Goal: Task Accomplishment & Management: Complete application form

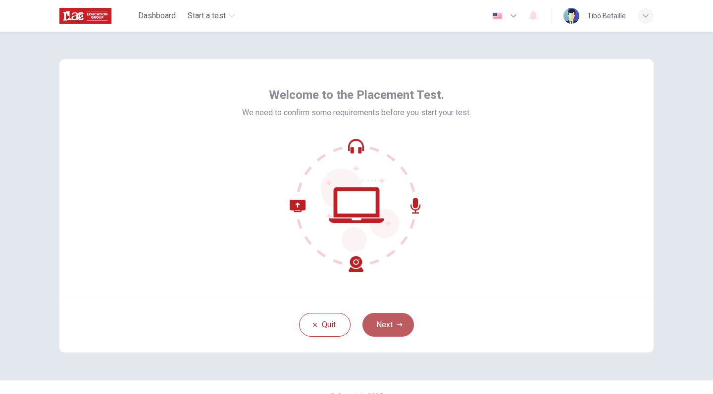
click at [392, 324] on button "Next" at bounding box center [387, 325] width 51 height 24
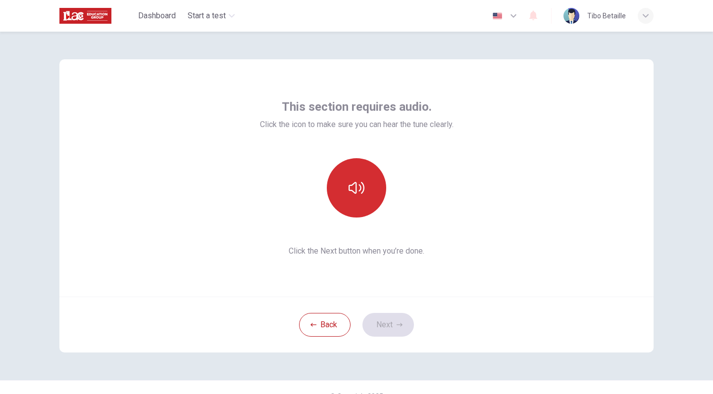
click at [358, 195] on icon "button" at bounding box center [356, 188] width 16 height 16
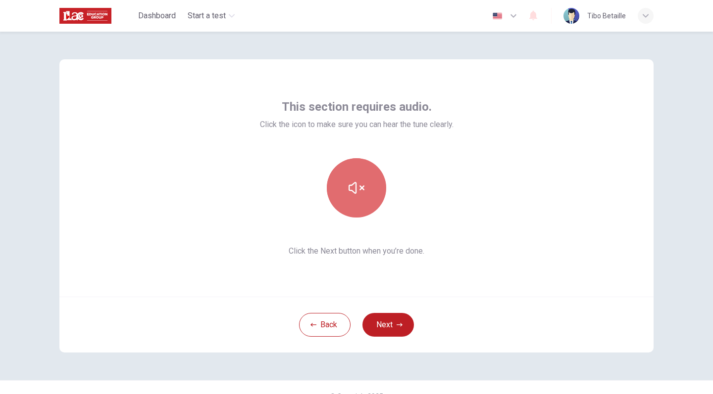
click at [358, 195] on icon "button" at bounding box center [356, 188] width 16 height 16
click at [358, 196] on button "button" at bounding box center [356, 187] width 59 height 59
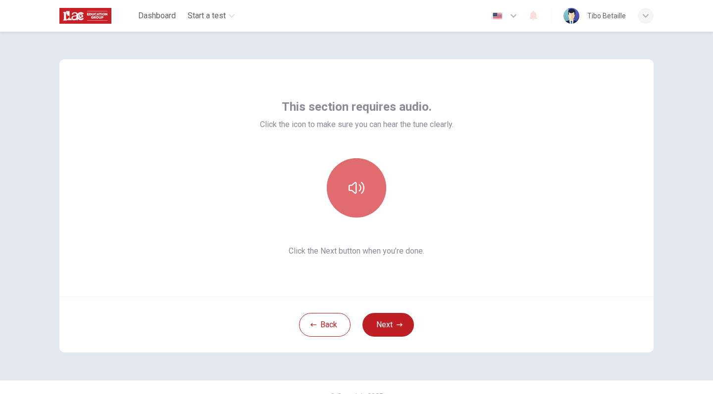
click at [357, 193] on icon "button" at bounding box center [356, 188] width 16 height 16
click at [388, 338] on div "Back Next" at bounding box center [356, 325] width 594 height 56
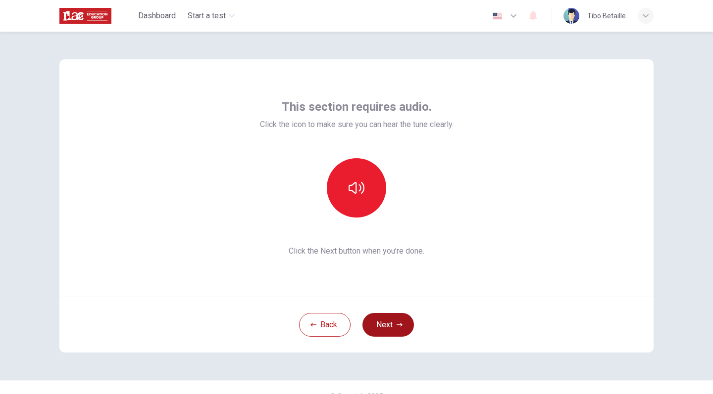
click at [392, 329] on button "Next" at bounding box center [387, 325] width 51 height 24
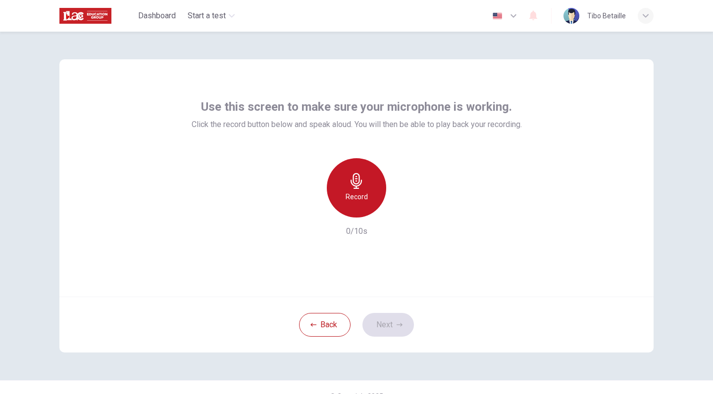
click at [361, 187] on icon "button" at bounding box center [356, 181] width 16 height 16
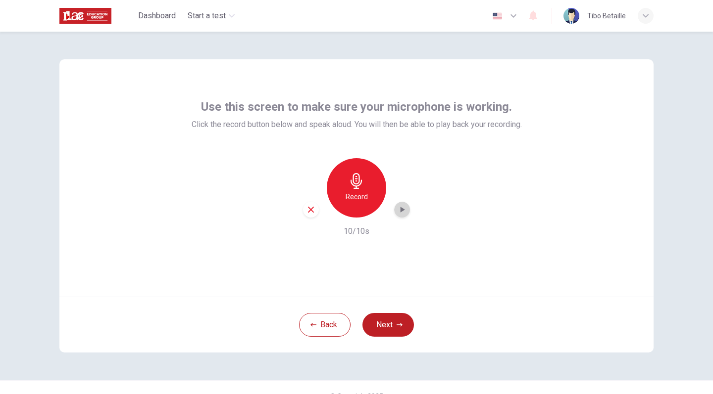
click at [405, 214] on icon "button" at bounding box center [402, 210] width 10 height 10
click at [396, 325] on icon "button" at bounding box center [399, 324] width 6 height 3
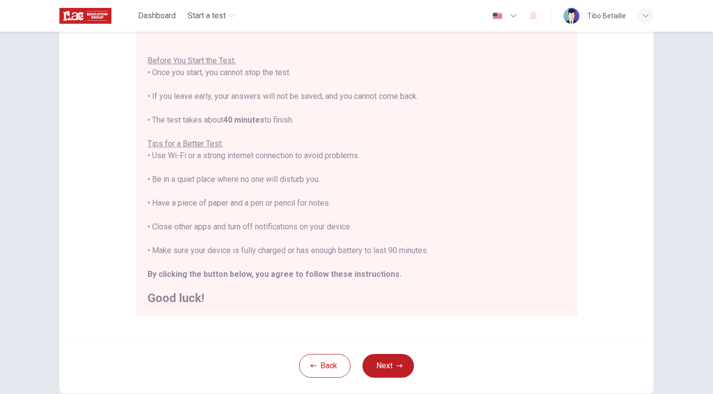
scroll to position [103, 0]
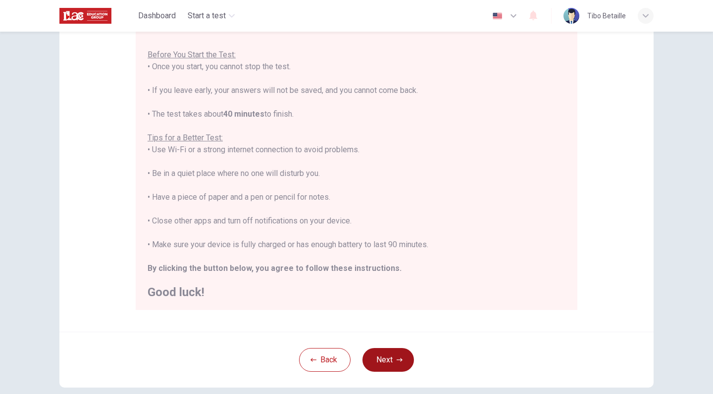
click at [385, 338] on button "Next" at bounding box center [387, 360] width 51 height 24
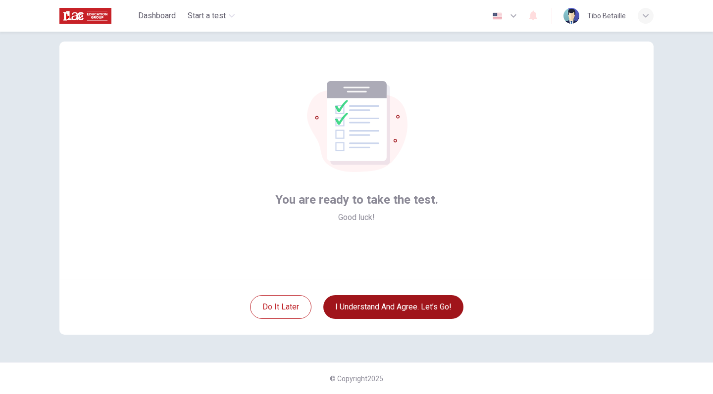
click at [394, 315] on button "I understand and agree. Let’s go!" at bounding box center [393, 307] width 140 height 24
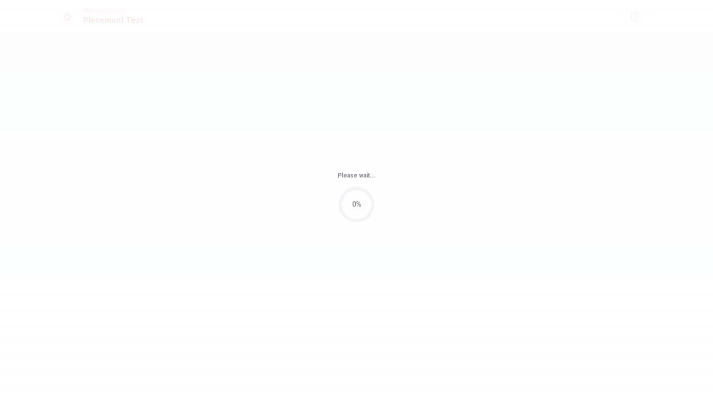
click at [427, 310] on div "Please wait... 0%" at bounding box center [356, 197] width 713 height 394
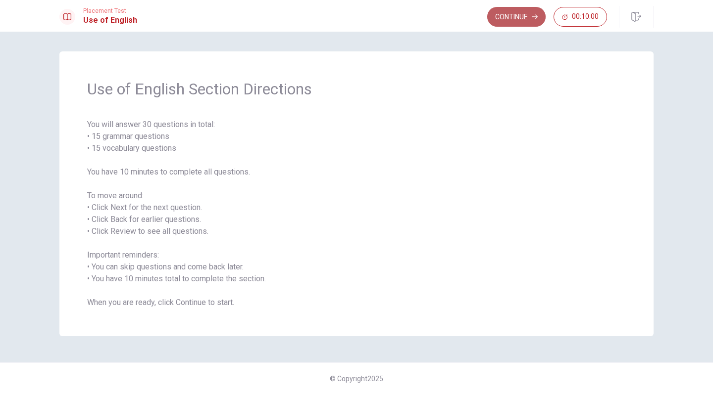
click at [497, 21] on button "Continue" at bounding box center [516, 17] width 58 height 20
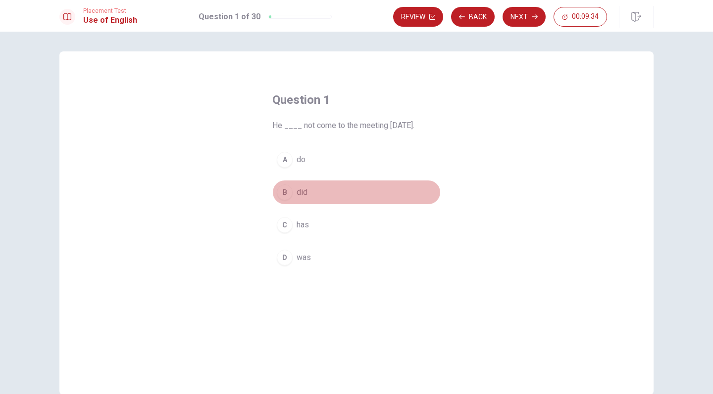
click at [286, 193] on div "B" at bounding box center [285, 193] width 16 height 16
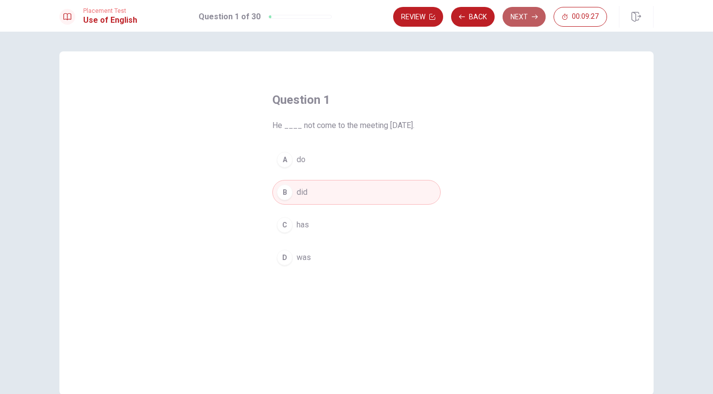
click at [535, 23] on button "Next" at bounding box center [523, 17] width 43 height 20
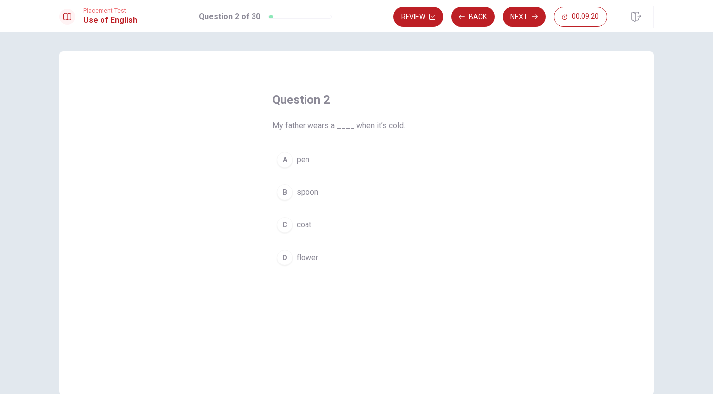
click at [285, 228] on div "C" at bounding box center [285, 225] width 16 height 16
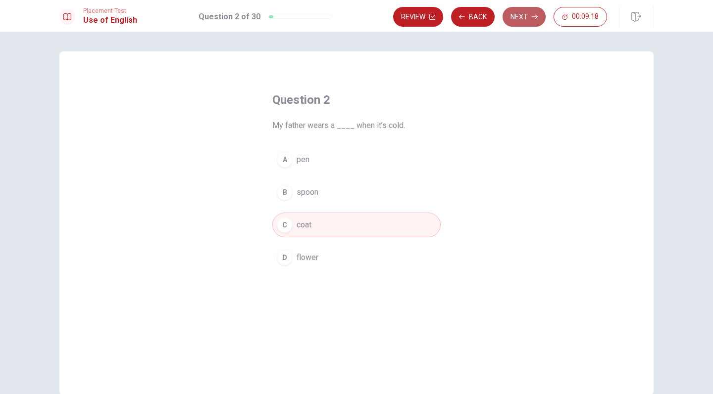
click at [512, 22] on button "Next" at bounding box center [523, 17] width 43 height 20
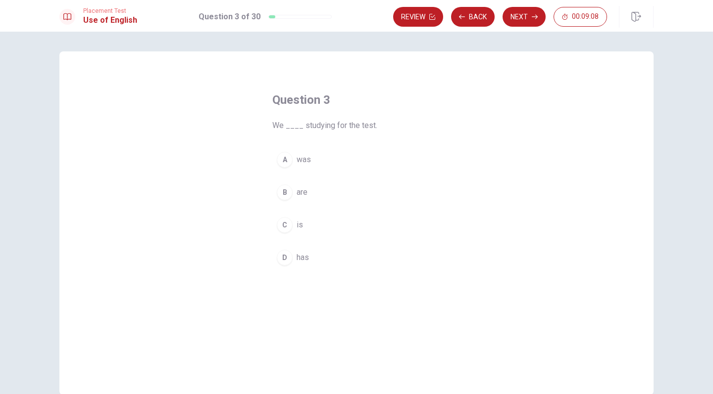
click at [313, 192] on button "B are" at bounding box center [356, 192] width 168 height 25
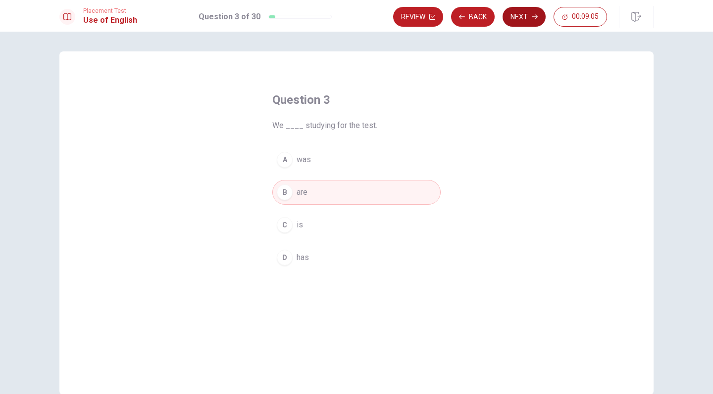
click at [525, 16] on button "Next" at bounding box center [523, 17] width 43 height 20
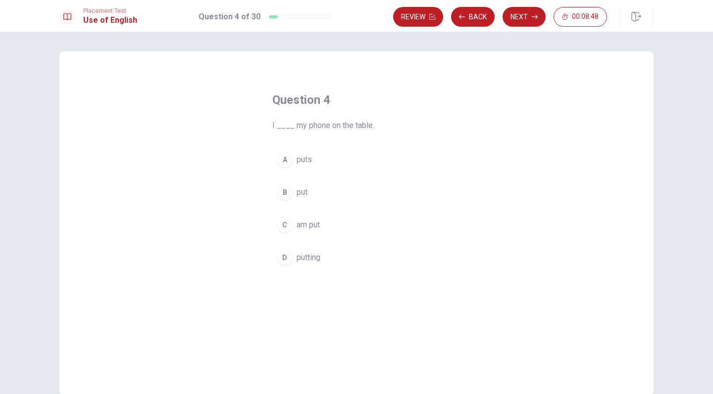
click at [319, 194] on button "B put" at bounding box center [356, 192] width 168 height 25
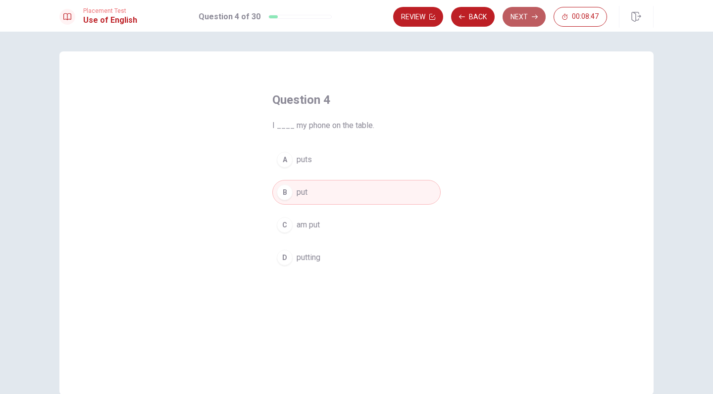
click at [521, 15] on button "Next" at bounding box center [523, 17] width 43 height 20
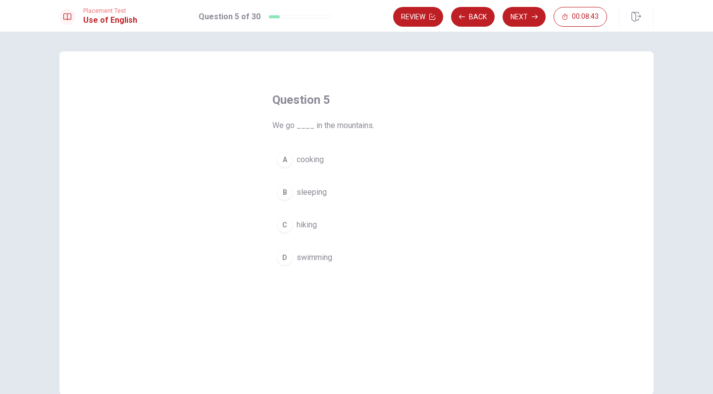
click at [343, 221] on button "C hiking" at bounding box center [356, 225] width 168 height 25
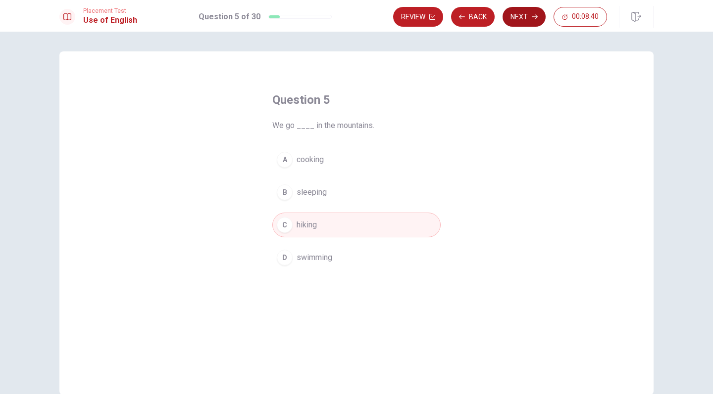
click at [515, 18] on button "Next" at bounding box center [523, 17] width 43 height 20
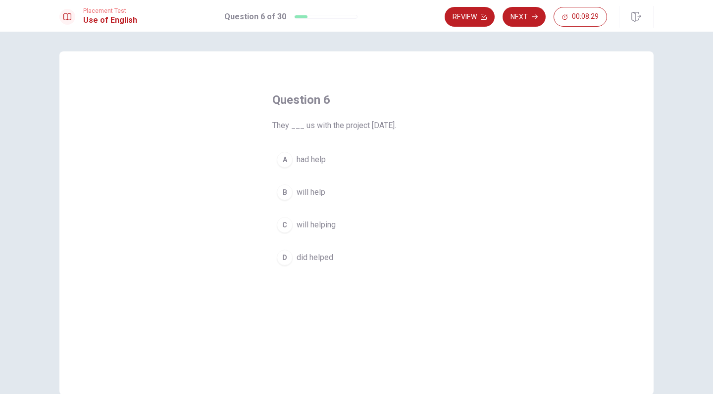
click at [307, 188] on span "will help" at bounding box center [310, 193] width 29 height 12
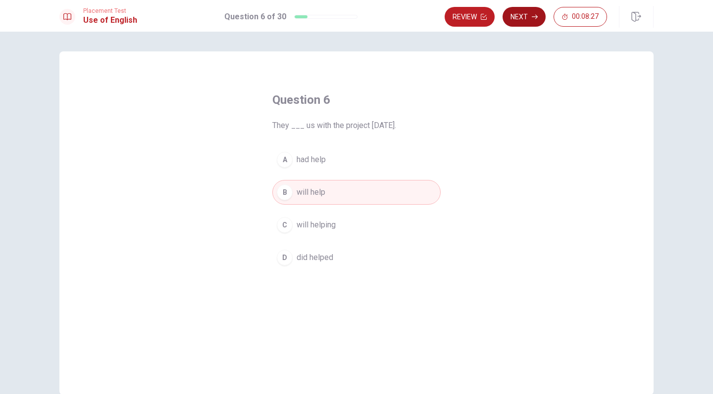
click at [528, 19] on button "Next" at bounding box center [523, 17] width 43 height 20
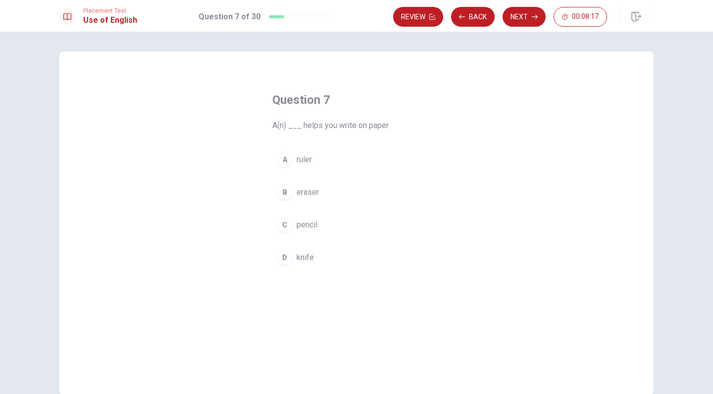
click at [321, 225] on button "C pencil" at bounding box center [356, 225] width 168 height 25
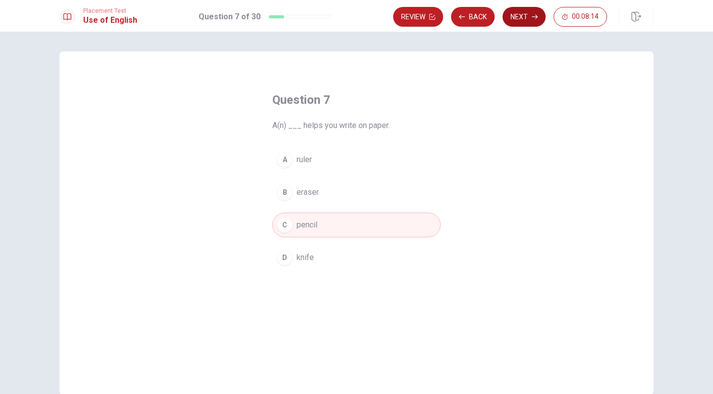
click at [524, 19] on button "Next" at bounding box center [523, 17] width 43 height 20
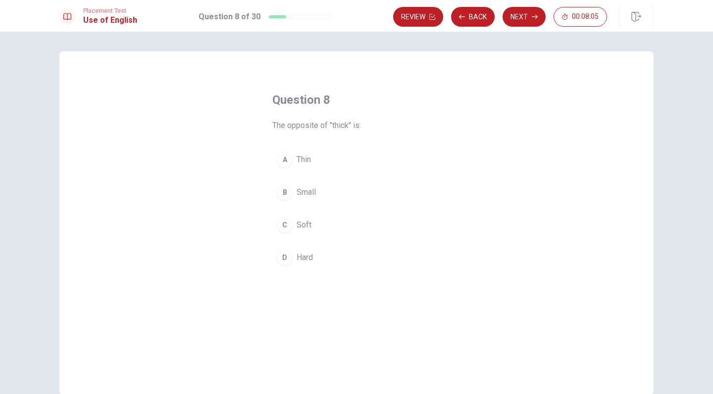
click at [326, 225] on button "C Soft" at bounding box center [356, 225] width 168 height 25
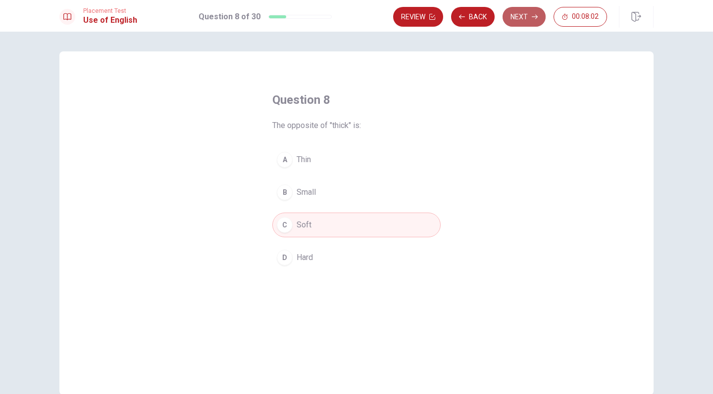
click at [516, 18] on button "Next" at bounding box center [523, 17] width 43 height 20
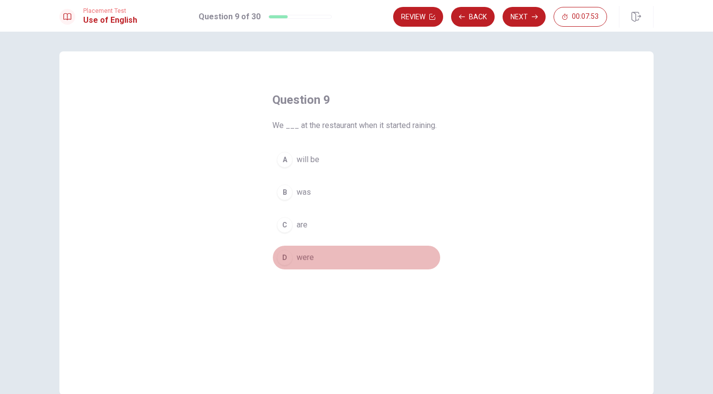
click at [294, 264] on button "D were" at bounding box center [356, 257] width 168 height 25
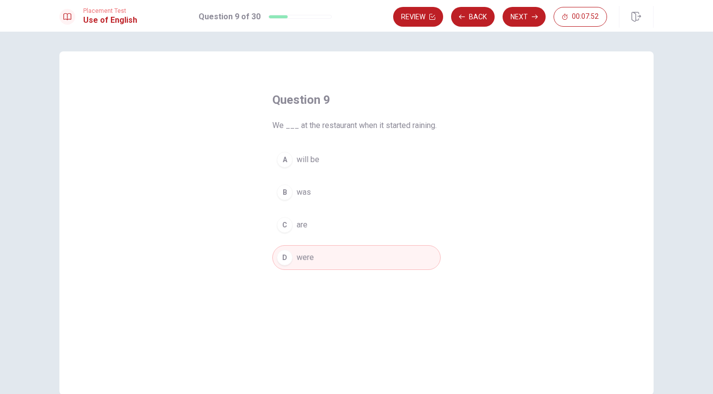
click at [531, 16] on button "Next" at bounding box center [523, 17] width 43 height 20
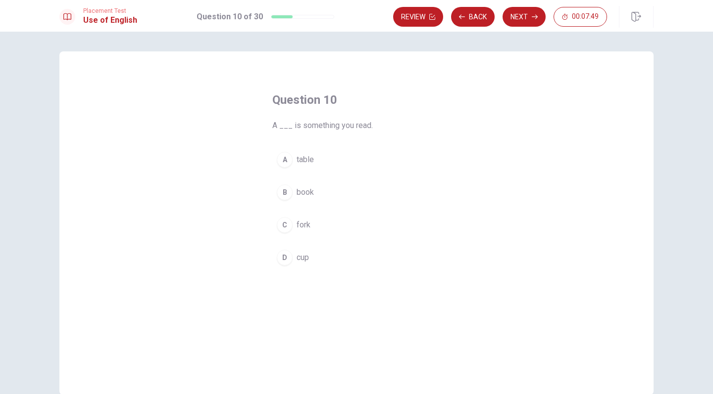
click at [291, 189] on div "B" at bounding box center [285, 193] width 16 height 16
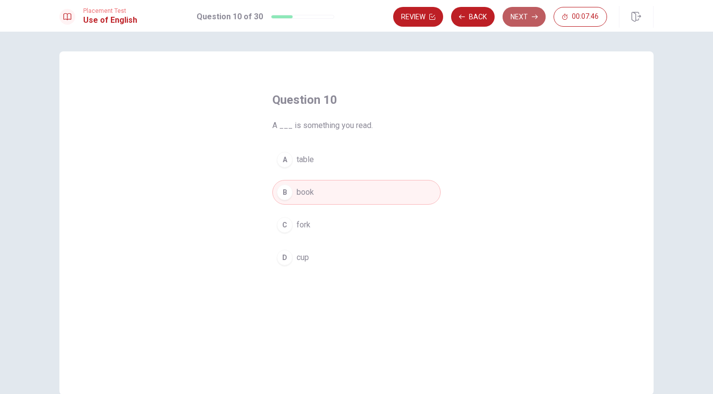
click at [533, 11] on button "Next" at bounding box center [523, 17] width 43 height 20
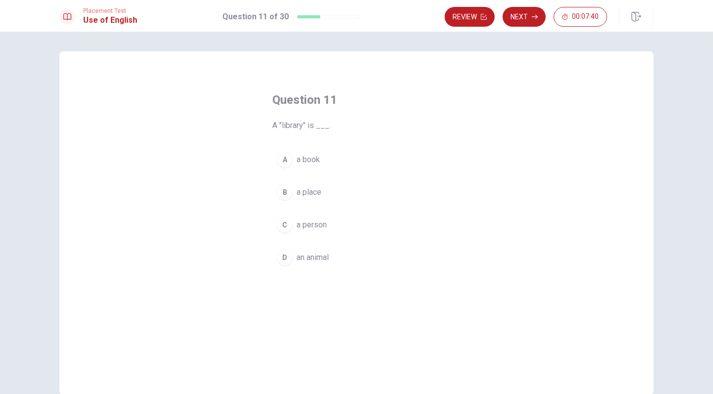
click at [319, 197] on span "a place" at bounding box center [308, 193] width 25 height 12
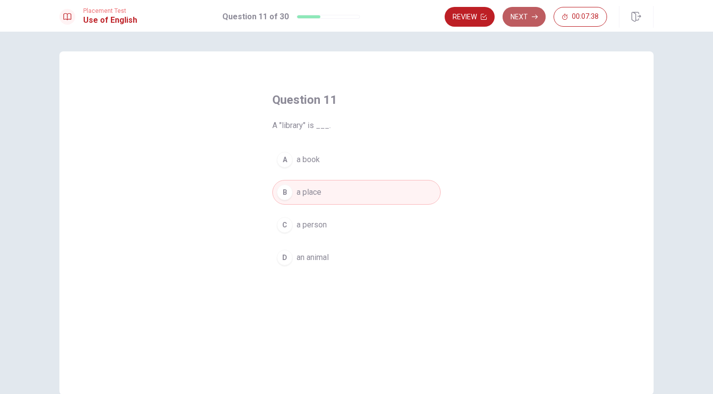
click at [515, 21] on button "Next" at bounding box center [523, 17] width 43 height 20
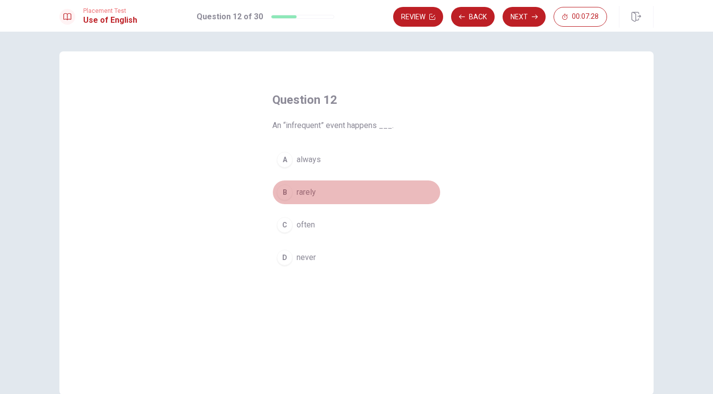
click at [324, 192] on button "B rarely" at bounding box center [356, 192] width 168 height 25
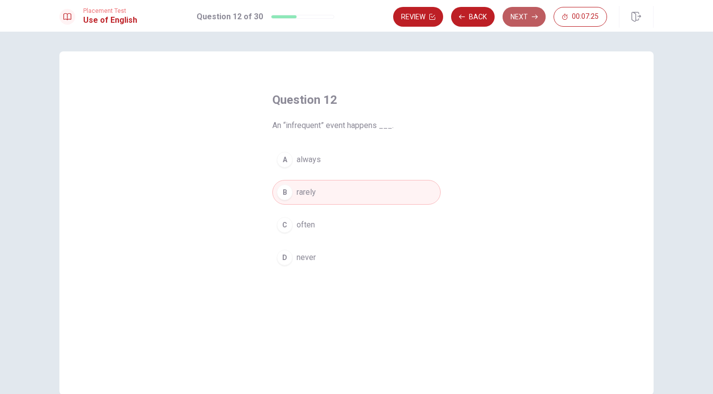
click at [530, 13] on button "Next" at bounding box center [523, 17] width 43 height 20
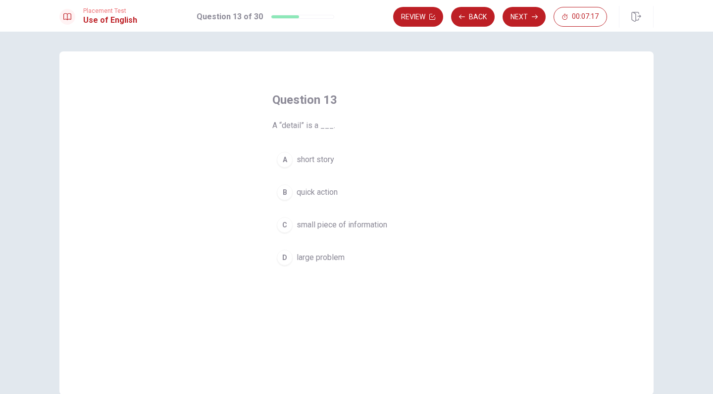
click at [399, 230] on button "C small piece of information" at bounding box center [356, 225] width 168 height 25
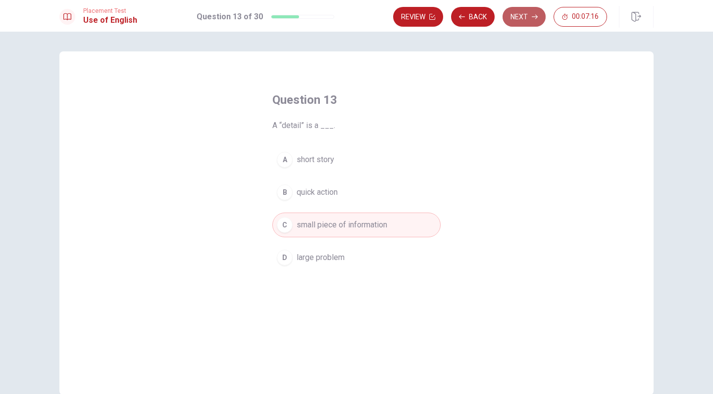
click at [514, 13] on button "Next" at bounding box center [523, 17] width 43 height 20
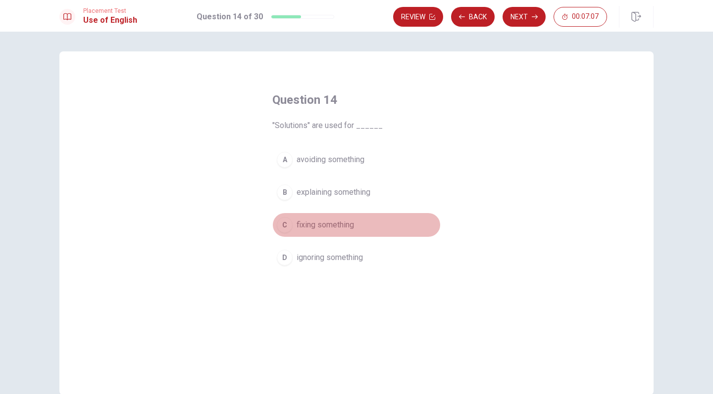
click at [353, 227] on span "fixing something" at bounding box center [324, 225] width 57 height 12
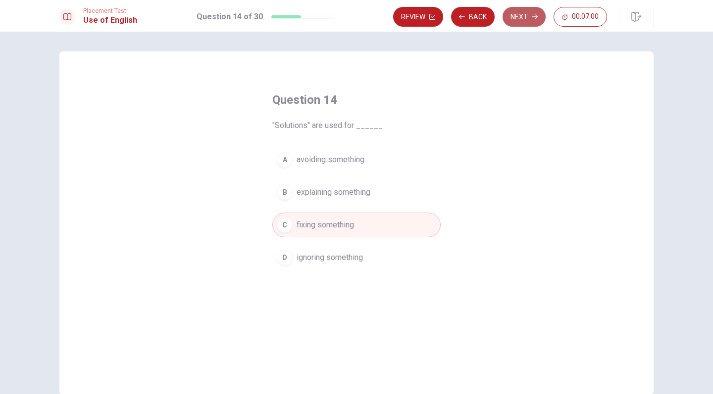
click at [527, 22] on button "Next" at bounding box center [523, 17] width 43 height 20
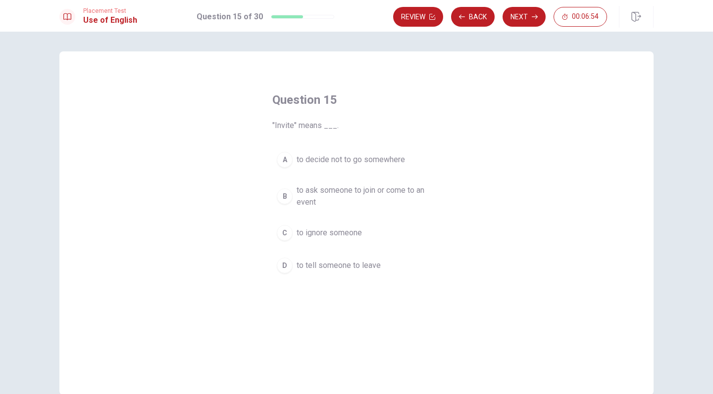
click at [335, 197] on span "to ask someone to join or come to an event" at bounding box center [366, 197] width 140 height 24
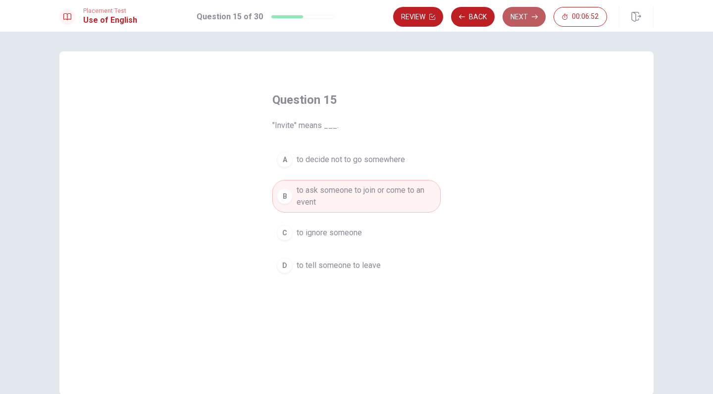
click at [514, 23] on button "Next" at bounding box center [523, 17] width 43 height 20
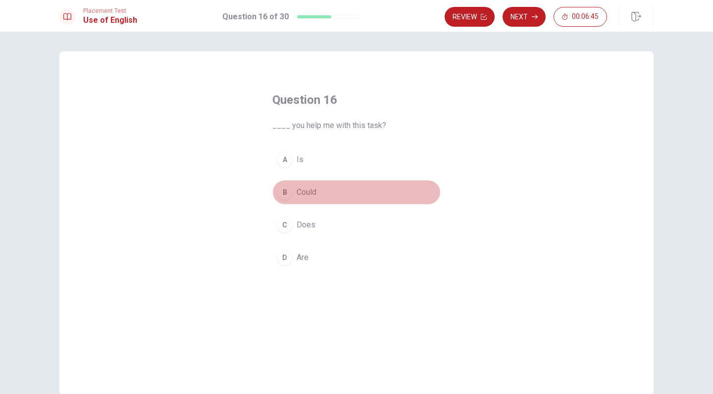
click at [329, 192] on button "B Could" at bounding box center [356, 192] width 168 height 25
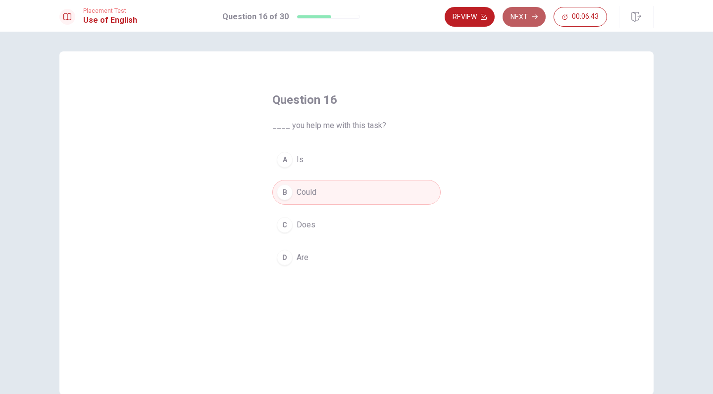
click at [525, 16] on button "Next" at bounding box center [523, 17] width 43 height 20
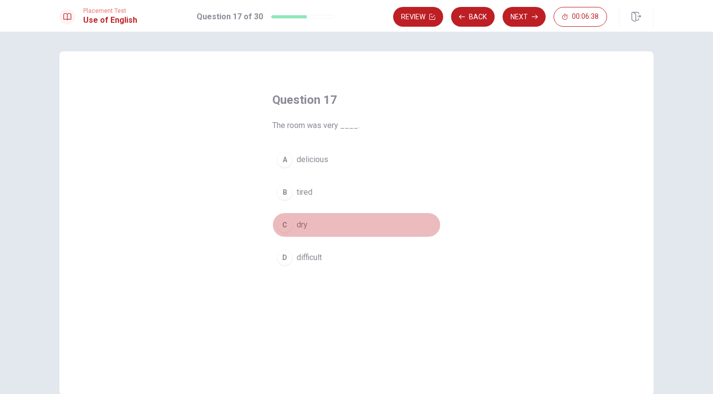
click at [319, 223] on button "C dry" at bounding box center [356, 225] width 168 height 25
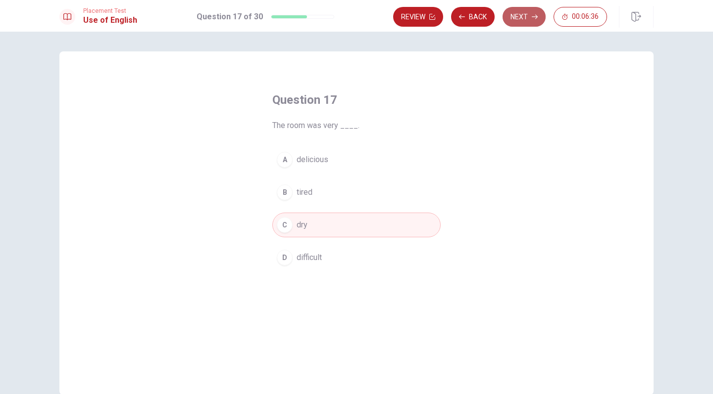
click at [530, 16] on button "Next" at bounding box center [523, 17] width 43 height 20
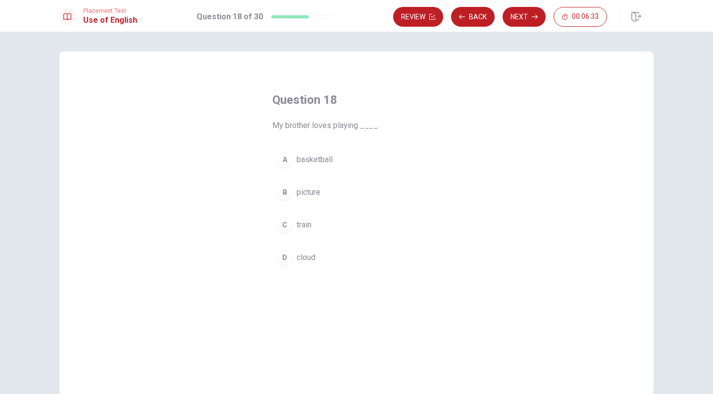
click at [334, 160] on button "A basketball" at bounding box center [356, 159] width 168 height 25
click at [525, 21] on button "Next" at bounding box center [523, 17] width 43 height 20
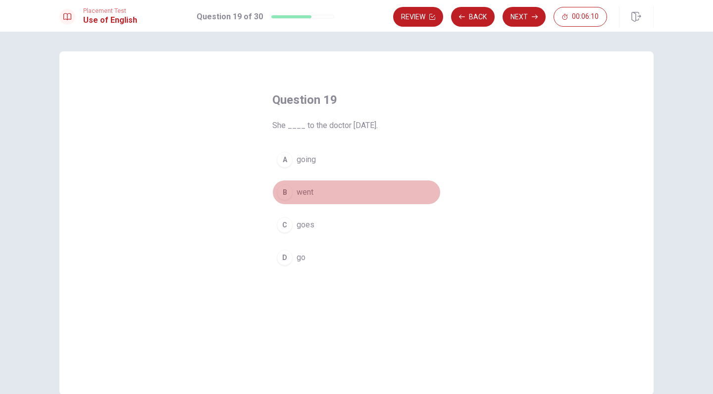
click at [347, 188] on button "B went" at bounding box center [356, 192] width 168 height 25
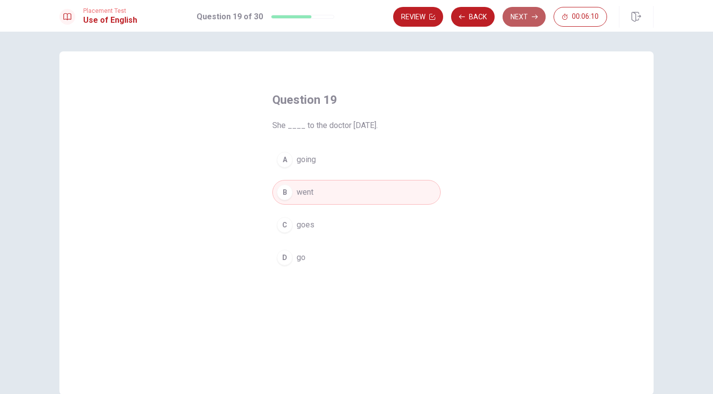
click at [518, 24] on button "Next" at bounding box center [523, 17] width 43 height 20
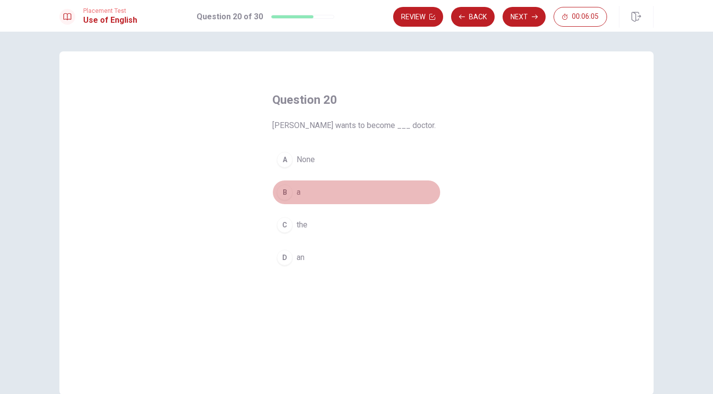
click at [319, 191] on button "B a" at bounding box center [356, 192] width 168 height 25
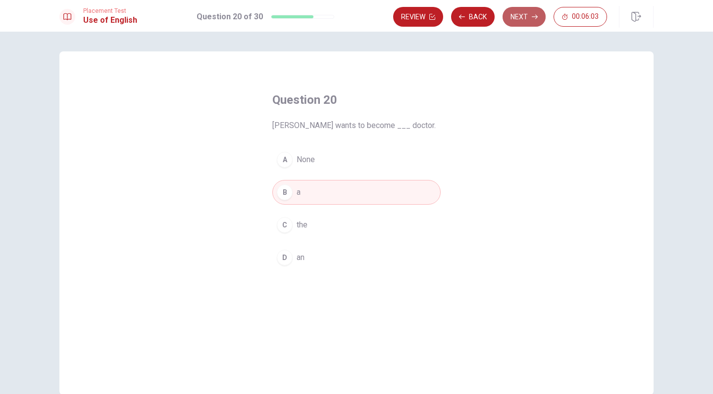
click at [519, 16] on button "Next" at bounding box center [523, 17] width 43 height 20
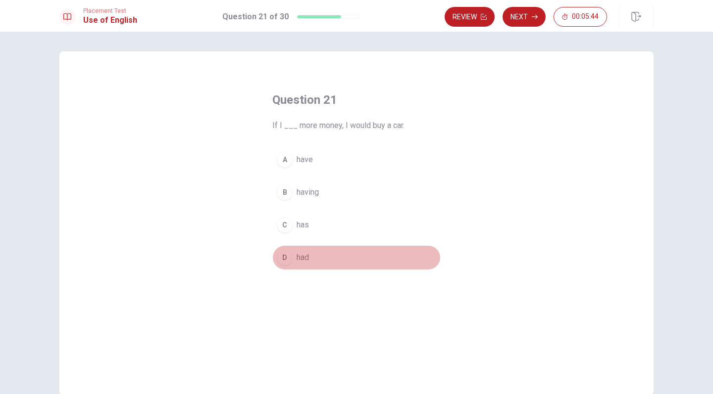
click at [307, 260] on span "had" at bounding box center [302, 258] width 12 height 12
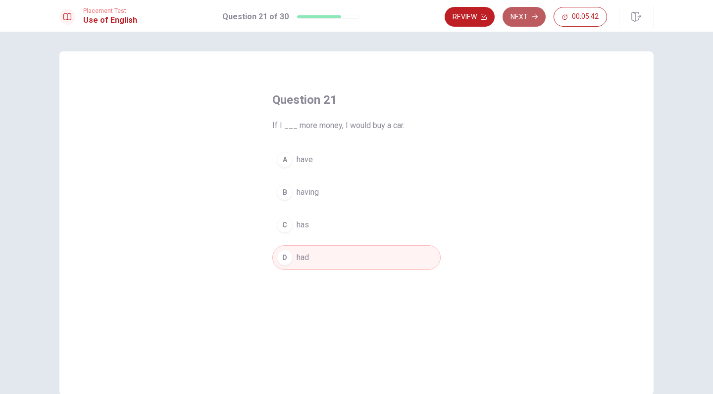
click at [522, 20] on button "Next" at bounding box center [523, 17] width 43 height 20
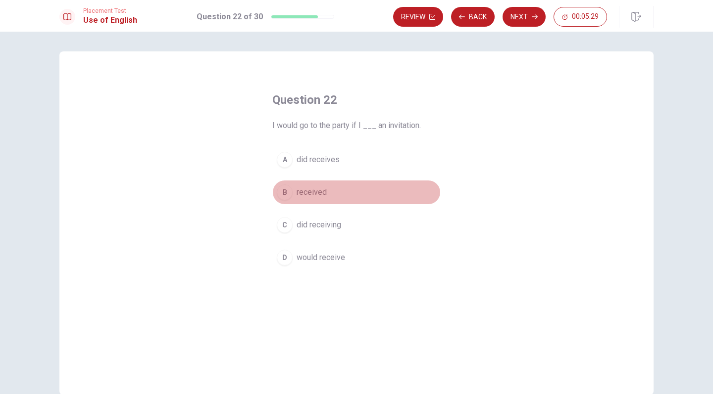
click at [343, 190] on button "B received" at bounding box center [356, 192] width 168 height 25
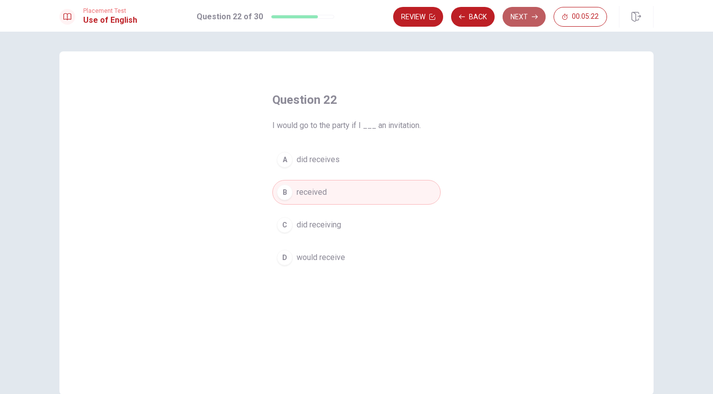
click at [529, 18] on button "Next" at bounding box center [523, 17] width 43 height 20
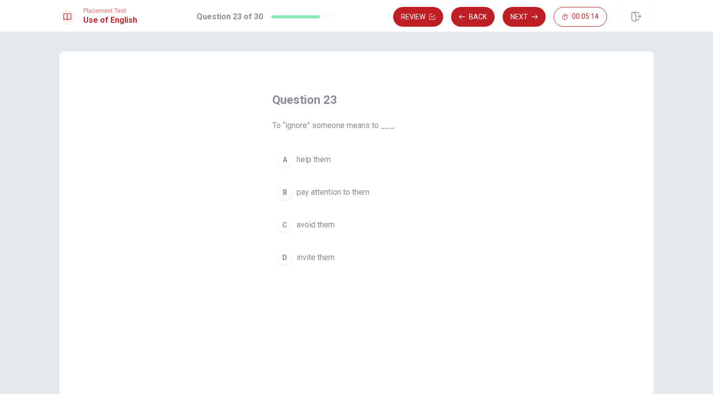
click at [324, 235] on button "C avoid them" at bounding box center [356, 225] width 168 height 25
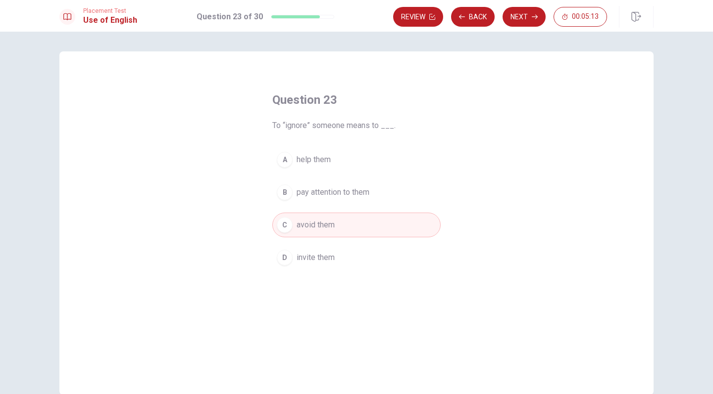
click at [515, 18] on button "Next" at bounding box center [523, 17] width 43 height 20
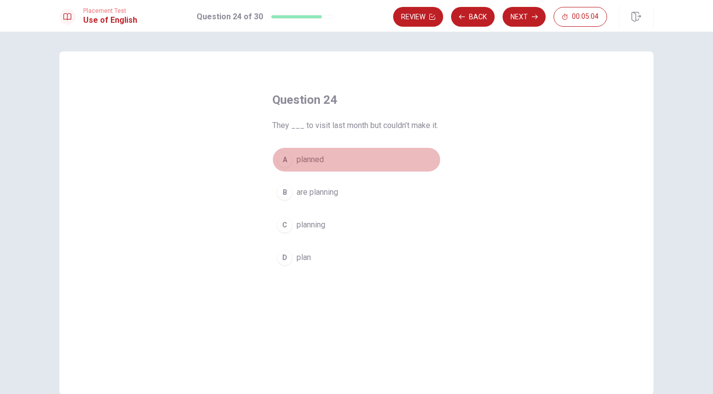
click at [337, 157] on button "A planned" at bounding box center [356, 159] width 168 height 25
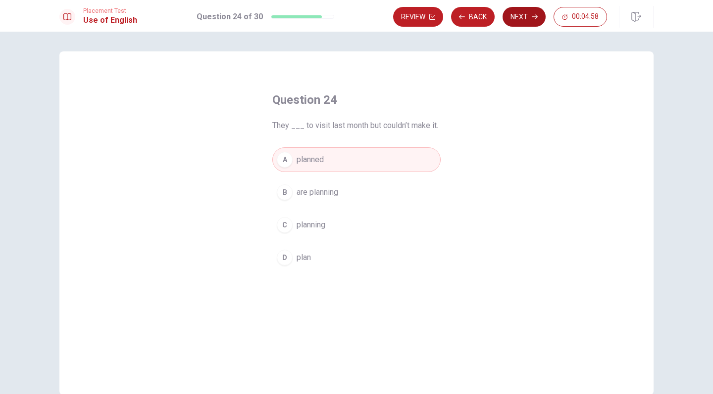
click at [524, 20] on button "Next" at bounding box center [523, 17] width 43 height 20
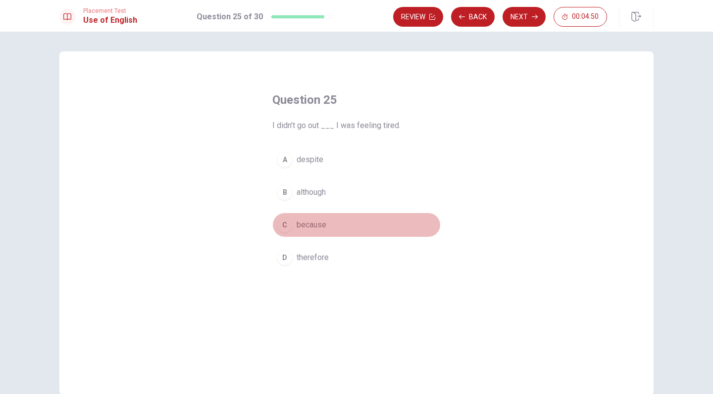
click at [338, 224] on button "C because" at bounding box center [356, 225] width 168 height 25
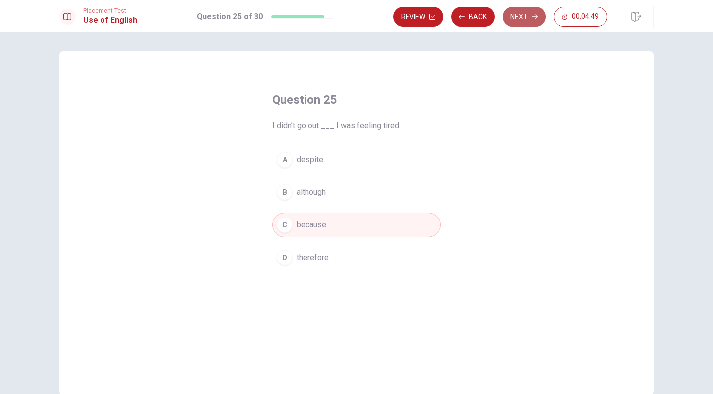
click at [526, 12] on button "Next" at bounding box center [523, 17] width 43 height 20
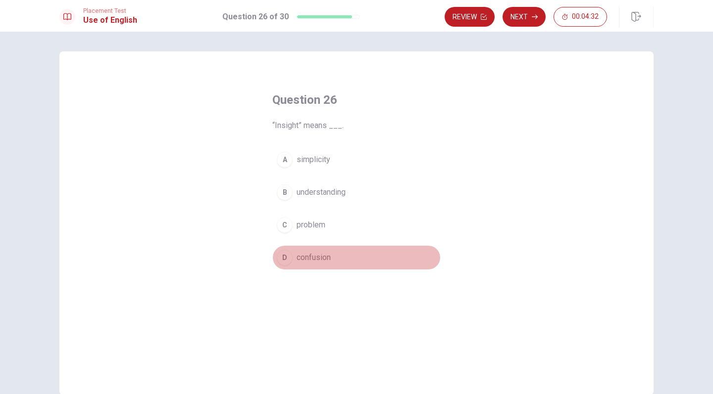
click at [331, 258] on span "confusion" at bounding box center [313, 258] width 34 height 12
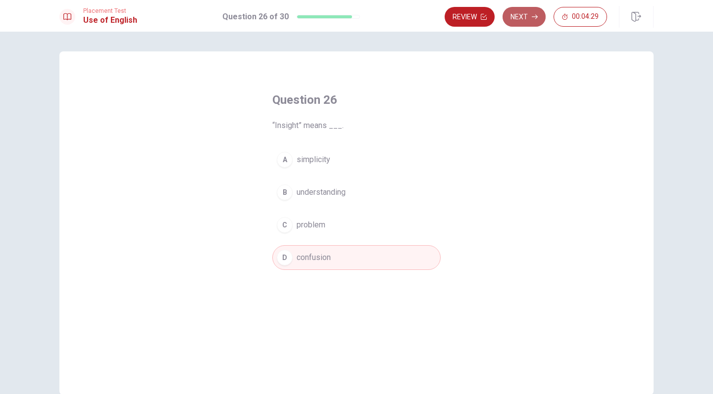
click at [521, 22] on button "Next" at bounding box center [523, 17] width 43 height 20
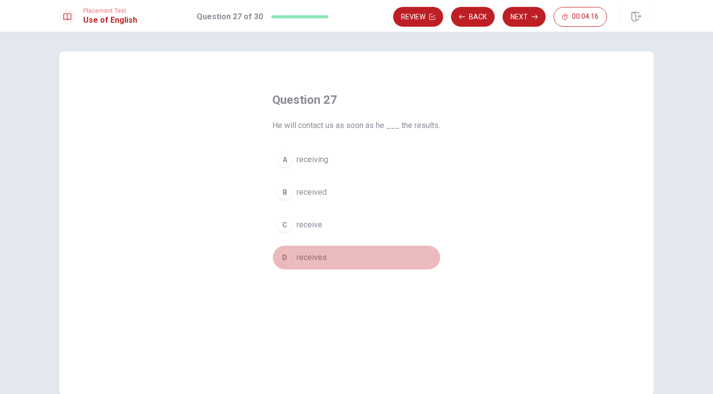
click at [332, 267] on button "D receives" at bounding box center [356, 257] width 168 height 25
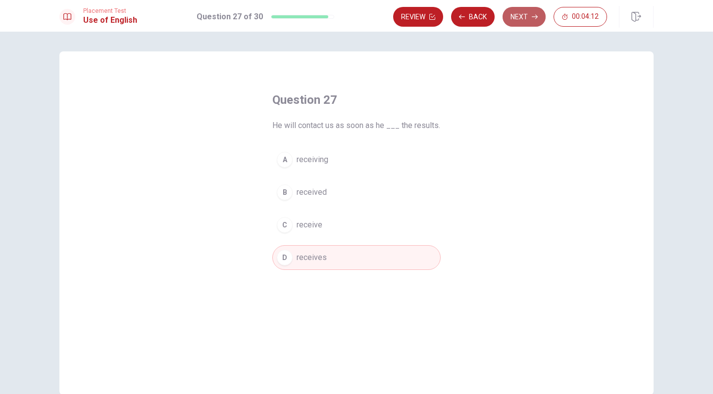
click at [522, 21] on button "Next" at bounding box center [523, 17] width 43 height 20
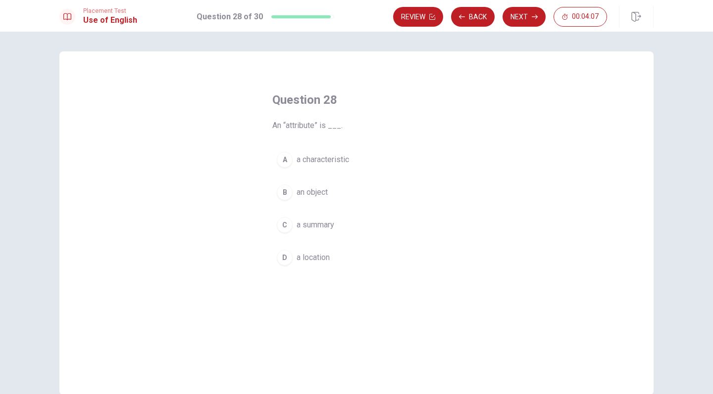
click at [355, 195] on button "B an object" at bounding box center [356, 192] width 168 height 25
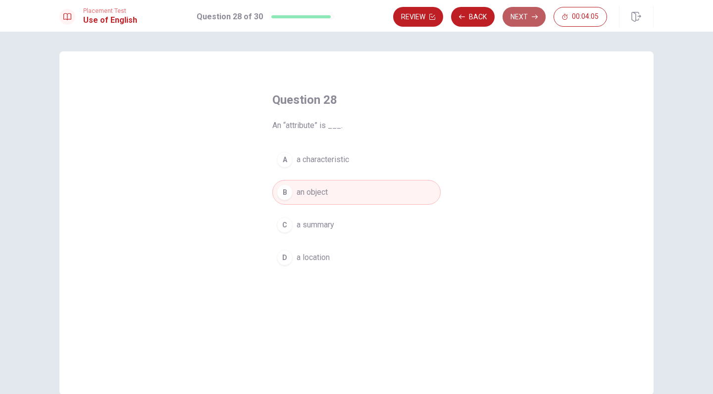
click at [529, 14] on button "Next" at bounding box center [523, 17] width 43 height 20
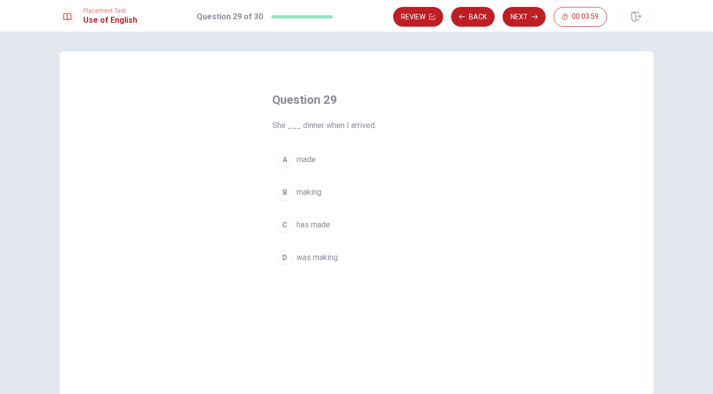
click at [354, 264] on button "D was making" at bounding box center [356, 257] width 168 height 25
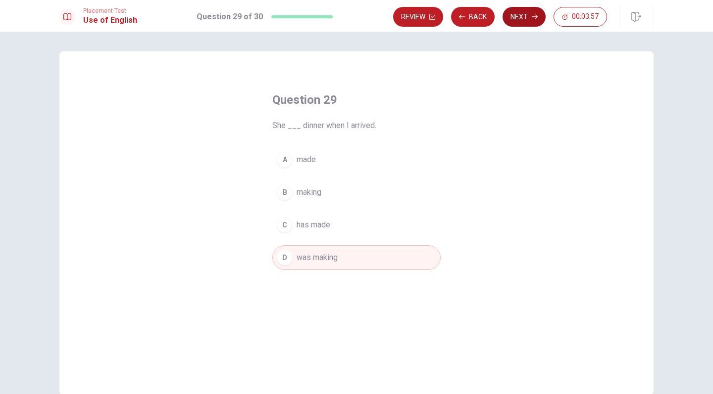
click at [523, 23] on button "Next" at bounding box center [523, 17] width 43 height 20
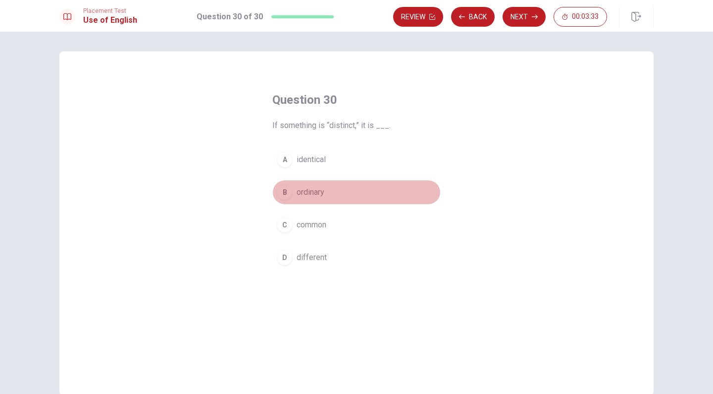
click at [349, 192] on button "B ordinary" at bounding box center [356, 192] width 168 height 25
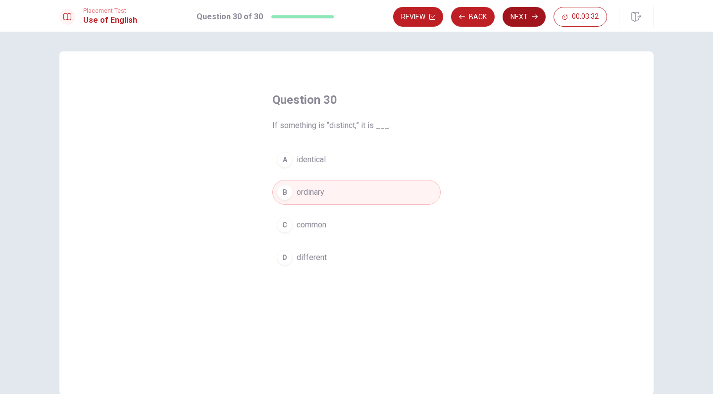
click at [535, 15] on icon "button" at bounding box center [535, 17] width 6 height 4
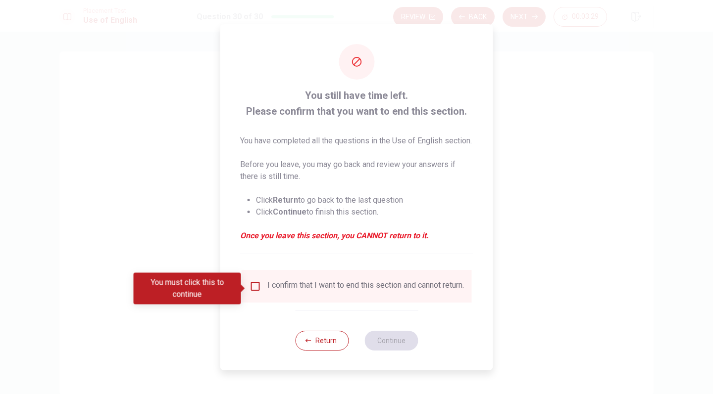
click at [251, 291] on input "You must click this to continue" at bounding box center [255, 287] width 12 height 12
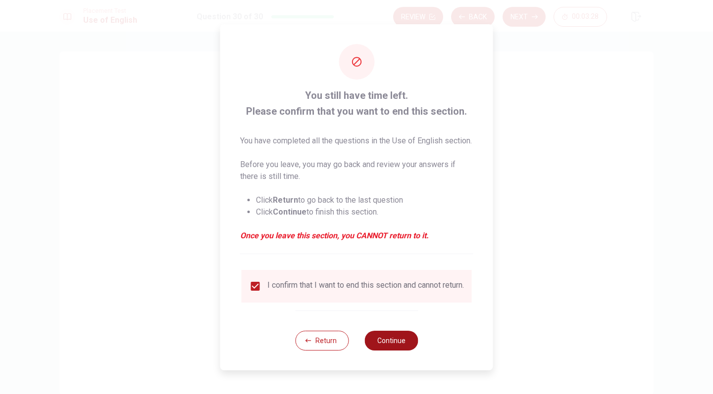
click at [398, 338] on button "Continue" at bounding box center [390, 341] width 53 height 20
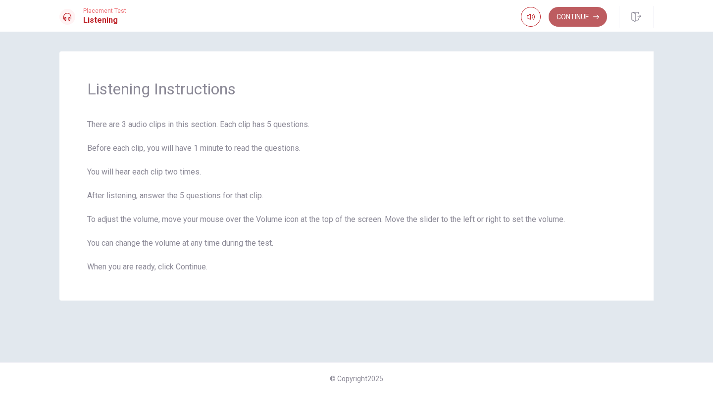
click at [579, 12] on button "Continue" at bounding box center [577, 17] width 58 height 20
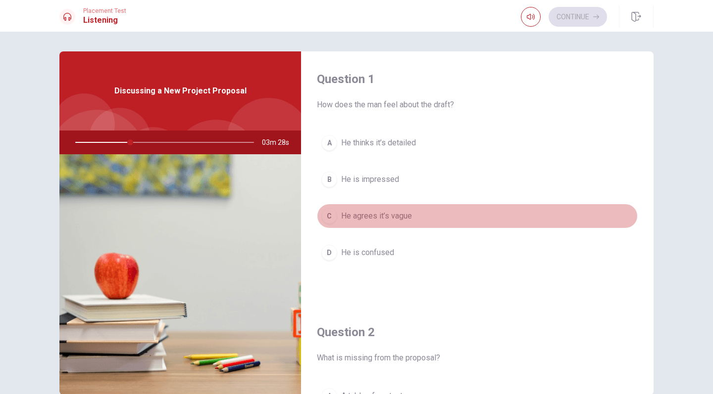
click at [352, 221] on span "He agrees it’s vague" at bounding box center [376, 216] width 71 height 12
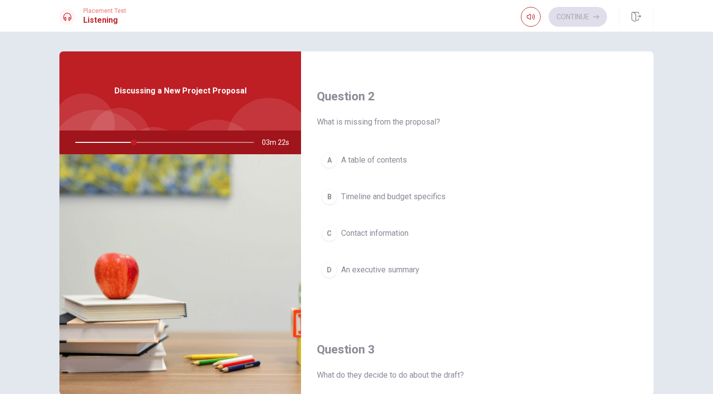
scroll to position [256, 0]
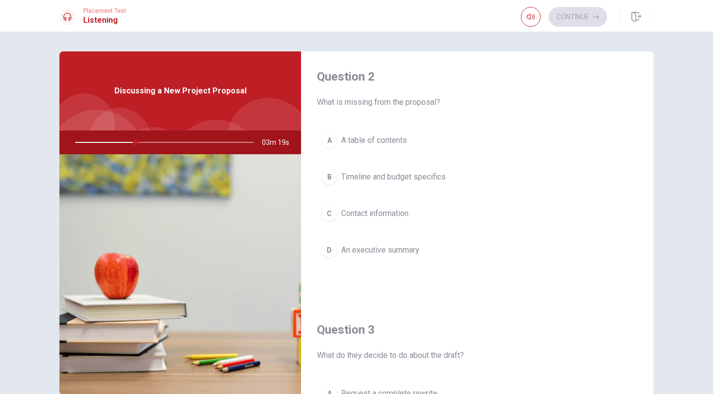
click at [453, 178] on button "B Timeline and budget specifics" at bounding box center [477, 177] width 321 height 25
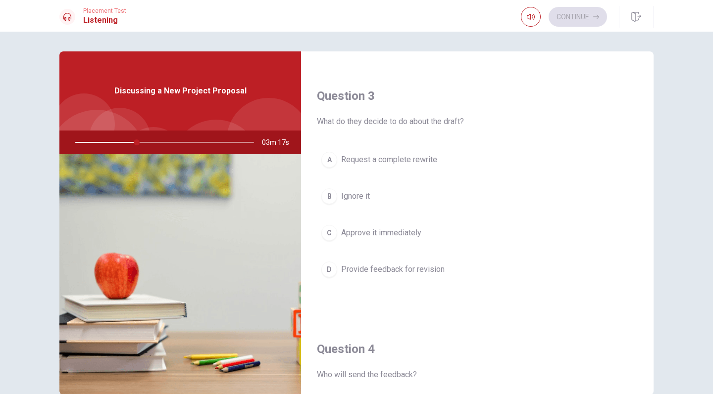
scroll to position [492, 0]
click at [443, 267] on span "Provide feedback for revision" at bounding box center [392, 268] width 103 height 12
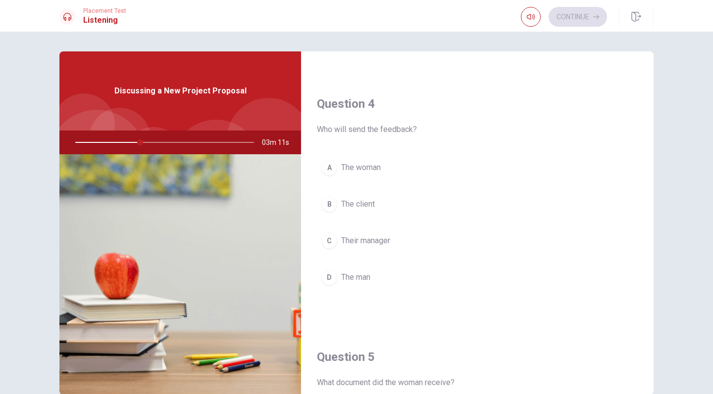
scroll to position [737, 0]
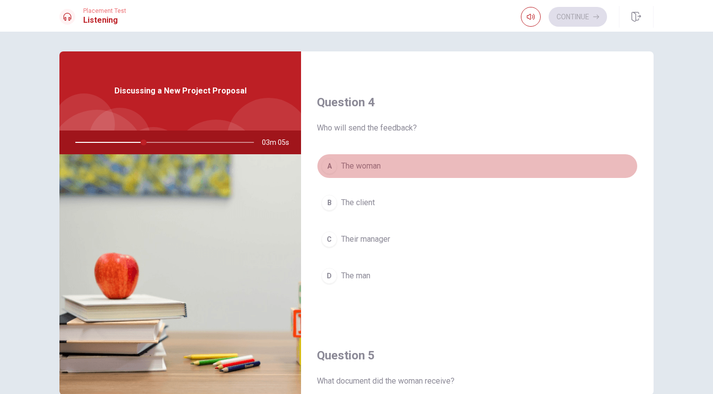
click at [383, 168] on button "A The woman" at bounding box center [477, 166] width 321 height 25
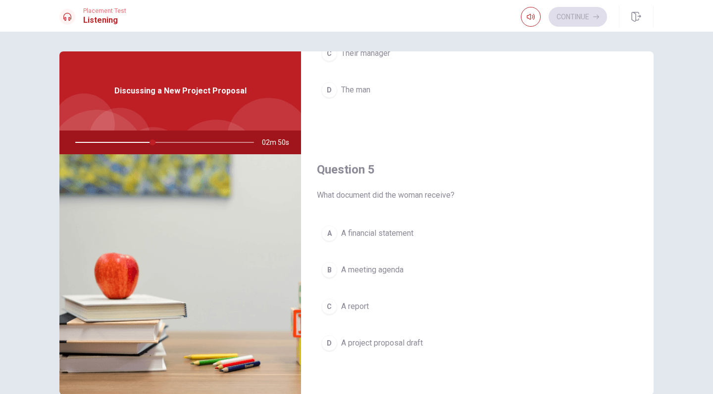
scroll to position [923, 0]
click at [404, 338] on span "A project proposal draft" at bounding box center [382, 344] width 82 height 12
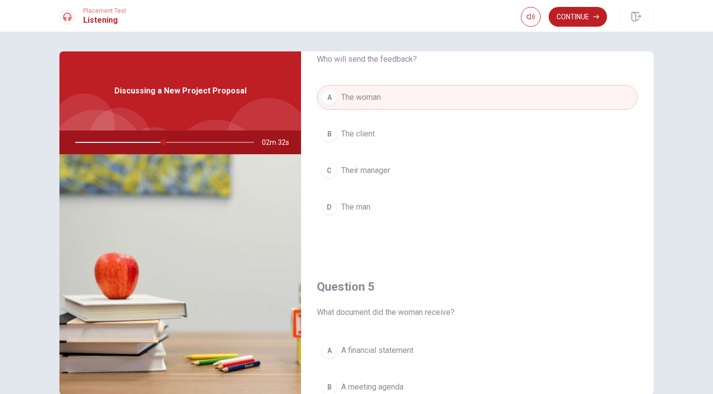
scroll to position [811, 0]
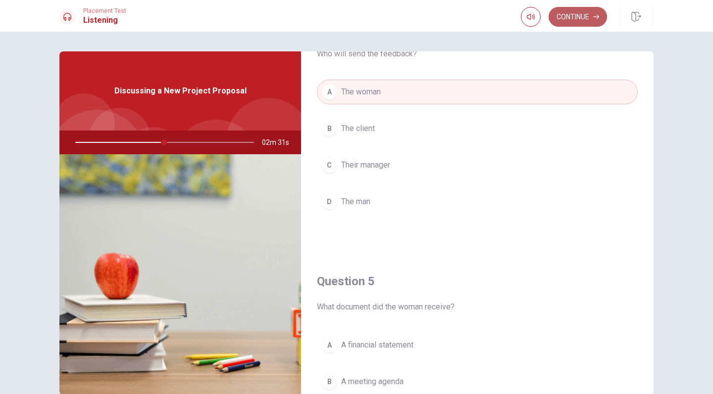
click at [582, 17] on button "Continue" at bounding box center [577, 17] width 58 height 20
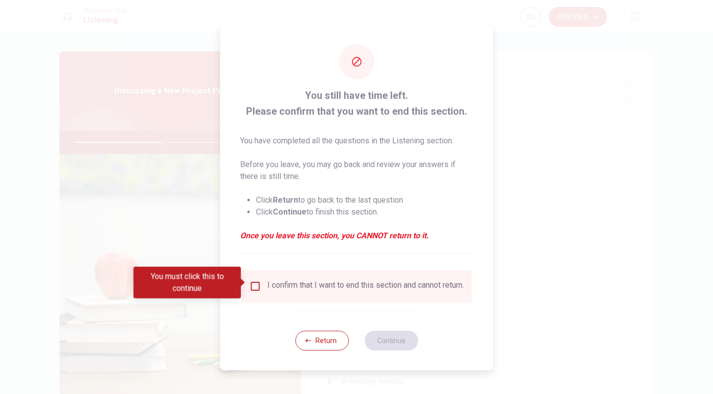
click at [268, 281] on div "I confirm that I want to end this section and cannot return." at bounding box center [365, 287] width 196 height 12
click at [247, 288] on div "You must click this to continue" at bounding box center [191, 283] width 114 height 32
click at [249, 288] on input "You must click this to continue" at bounding box center [255, 287] width 12 height 12
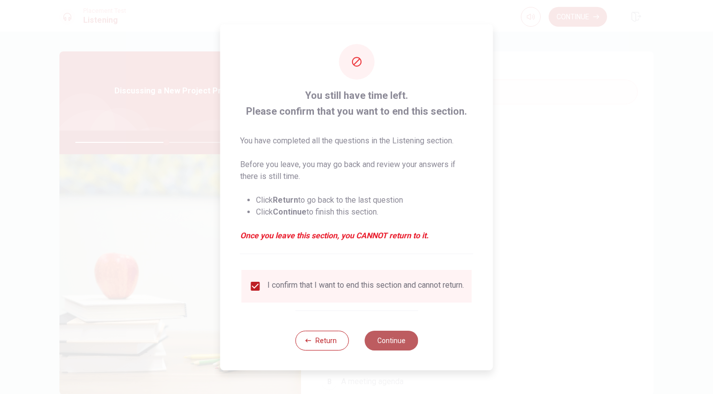
click at [381, 338] on button "Continue" at bounding box center [390, 341] width 53 height 20
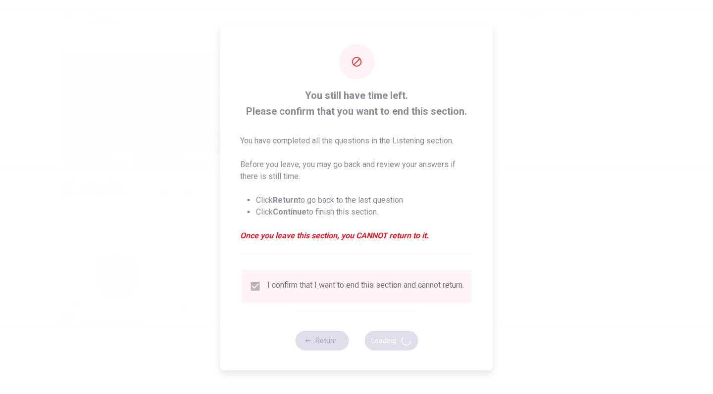
type input "52"
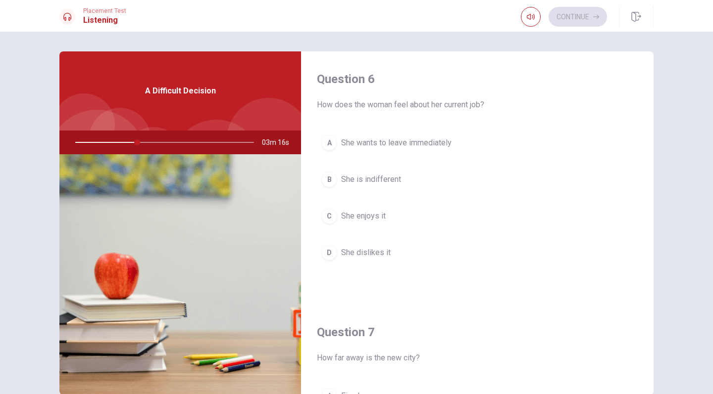
scroll to position [0, 0]
click at [390, 179] on span "She is indifferent" at bounding box center [371, 180] width 60 height 12
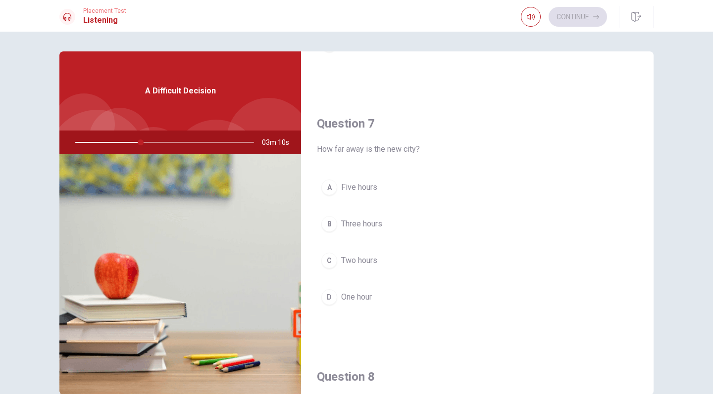
click at [378, 233] on button "B Three hours" at bounding box center [477, 224] width 321 height 25
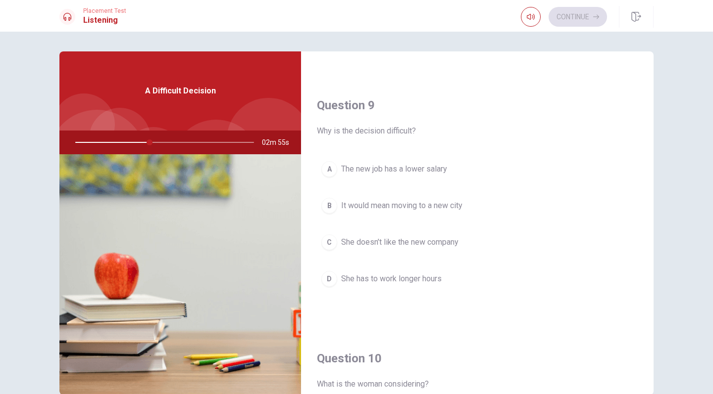
scroll to position [735, 0]
click at [469, 201] on button "B It would mean moving to a new city" at bounding box center [477, 205] width 321 height 25
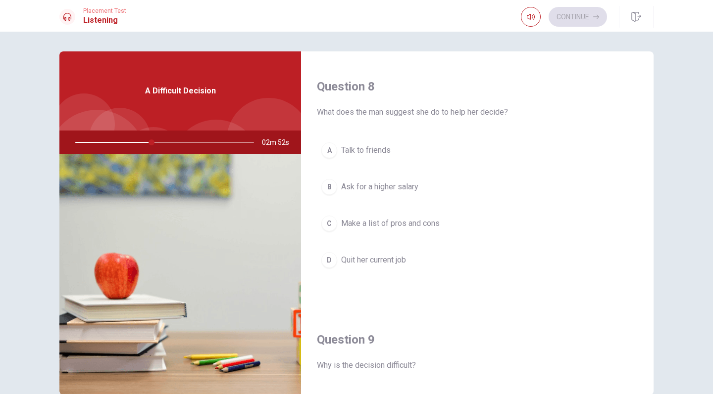
scroll to position [497, 0]
click at [468, 240] on div "A Talk to friends B Ask for a higher salary C Make a list of pros and cons D Qu…" at bounding box center [477, 217] width 321 height 154
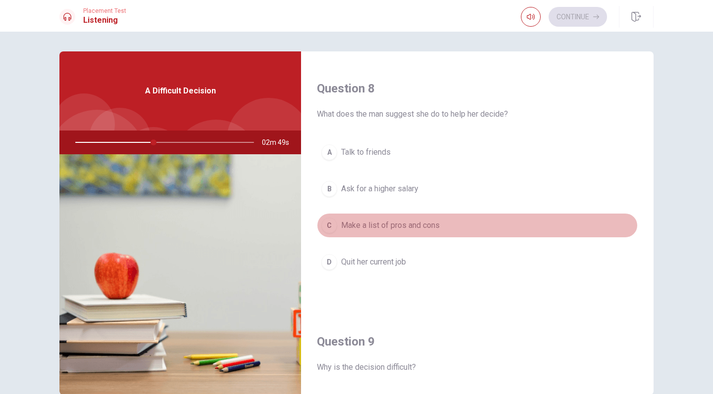
click at [474, 232] on button "C Make a list of pros and cons" at bounding box center [477, 225] width 321 height 25
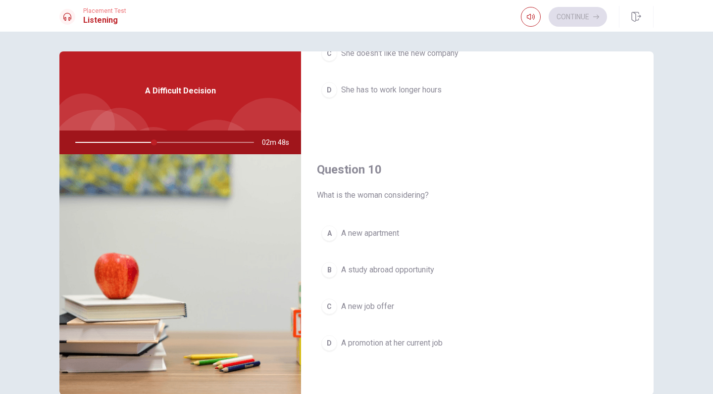
scroll to position [923, 0]
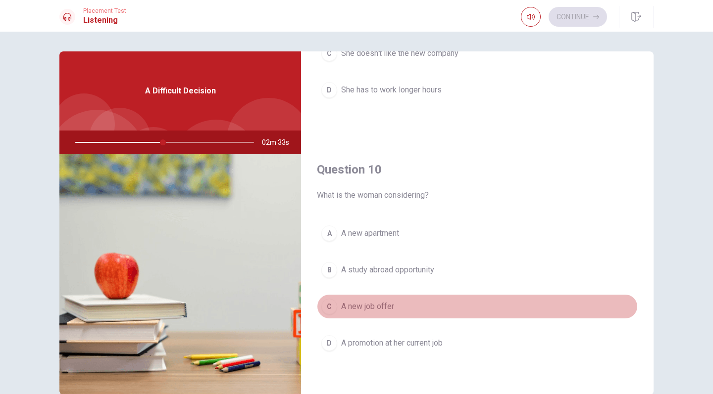
click at [451, 298] on button "C A new job offer" at bounding box center [477, 306] width 321 height 25
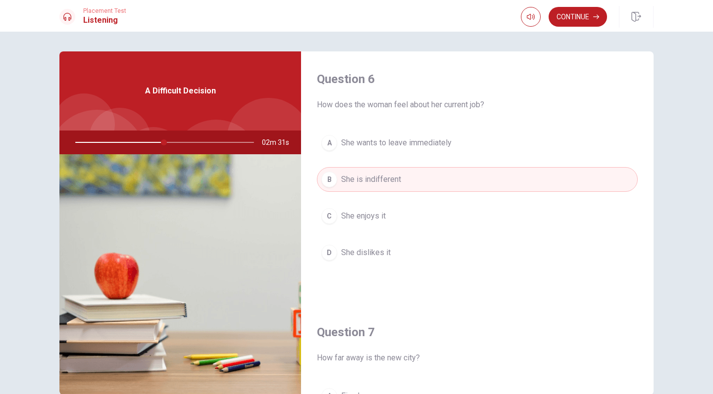
scroll to position [0, 0]
click at [460, 218] on button "C She enjoys it" at bounding box center [477, 216] width 321 height 25
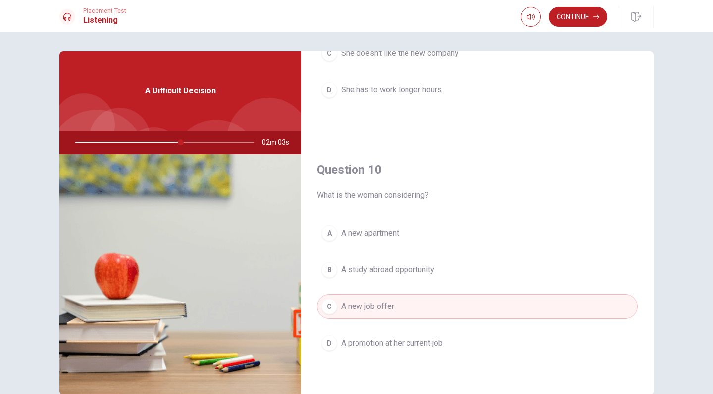
scroll to position [923, 0]
click at [585, 20] on button "Continue" at bounding box center [577, 17] width 58 height 20
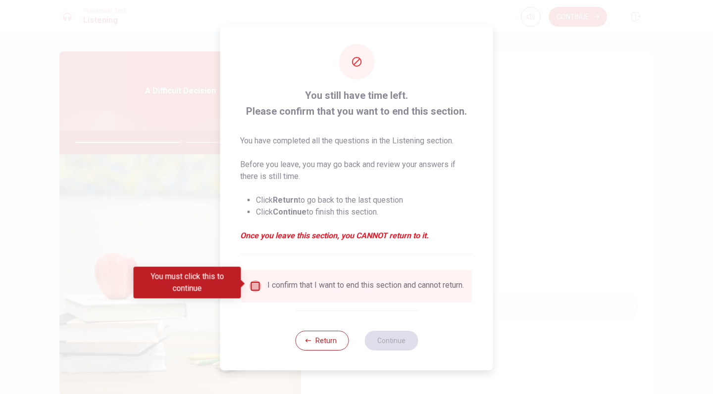
click at [249, 281] on input "You must click this to continue" at bounding box center [255, 287] width 12 height 12
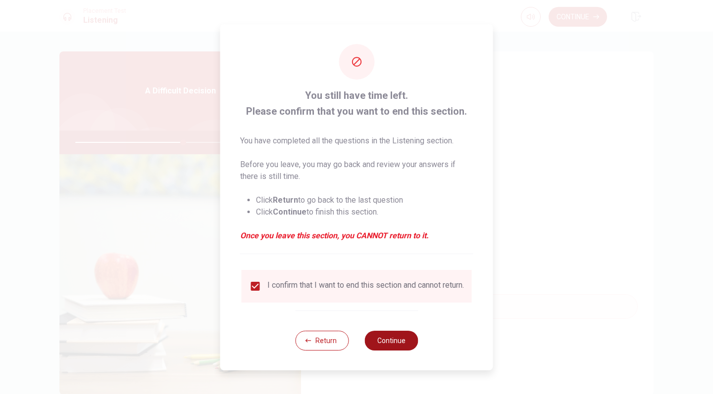
click at [401, 338] on button "Continue" at bounding box center [390, 341] width 53 height 20
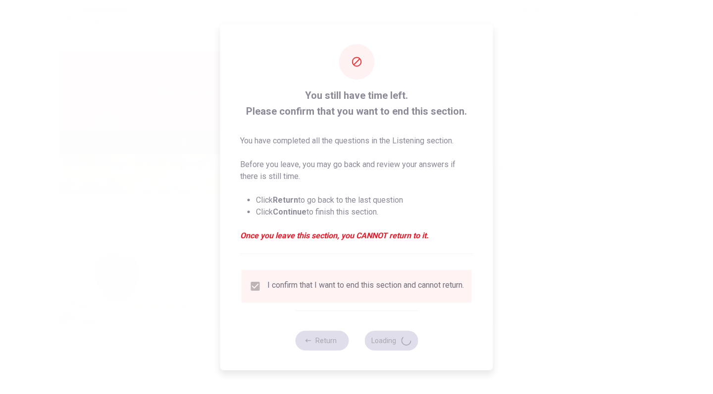
type input "61"
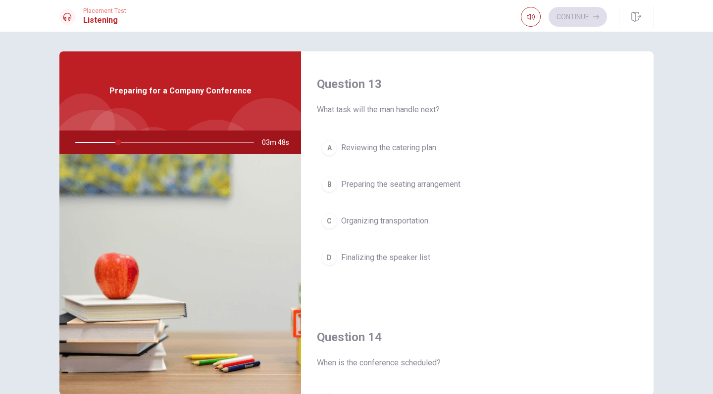
scroll to position [501, 0]
drag, startPoint x: 544, startPoint y: 213, endPoint x: 544, endPoint y: 225, distance: 12.4
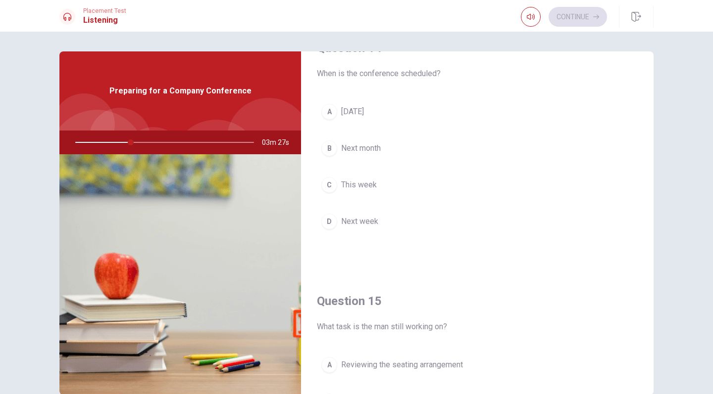
scroll to position [779, 0]
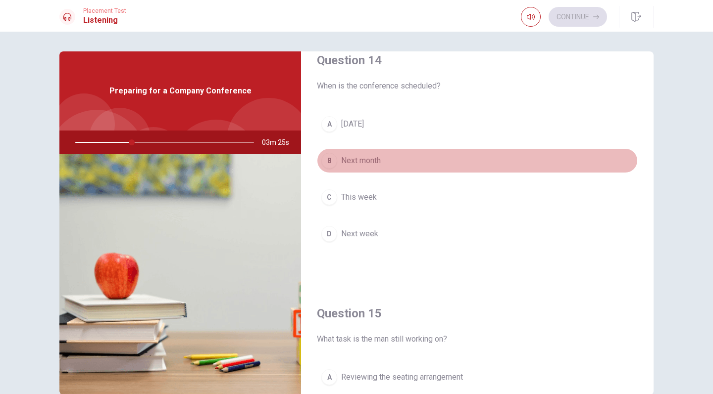
click at [401, 164] on button "B Next month" at bounding box center [477, 160] width 321 height 25
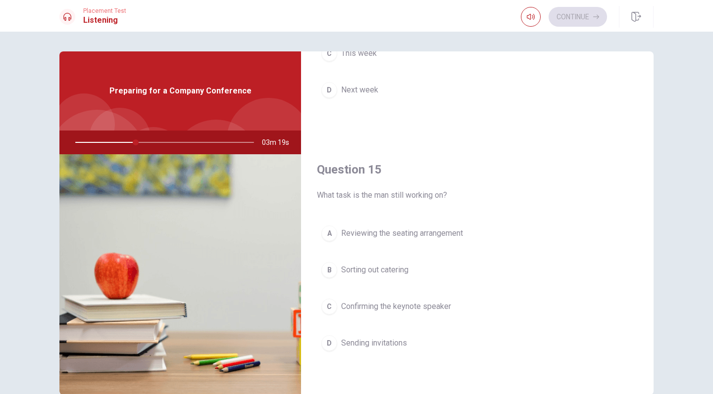
scroll to position [923, 0]
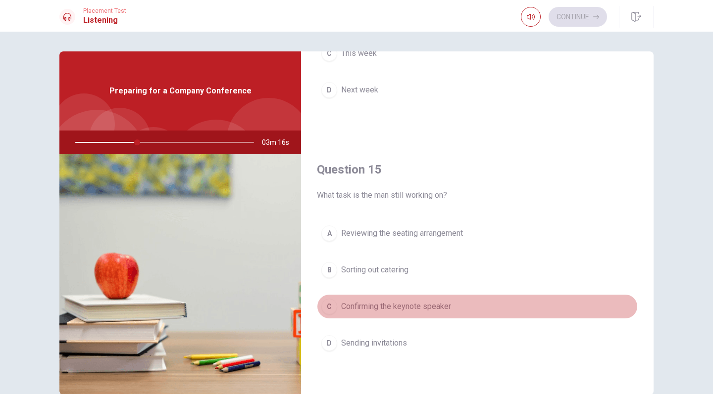
click at [413, 302] on span "Confirming the keynote speaker" at bounding box center [396, 307] width 110 height 12
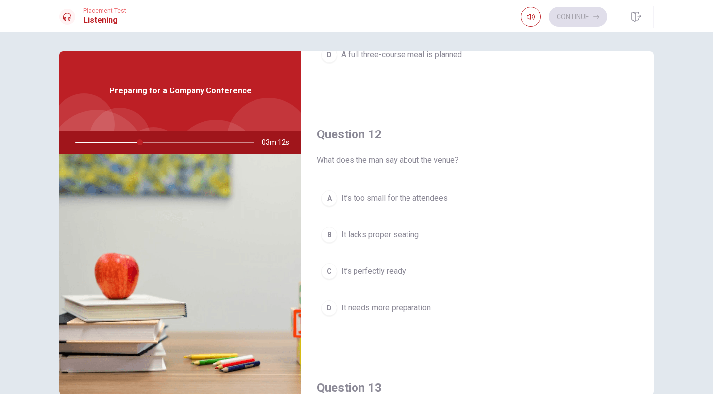
scroll to position [207, 0]
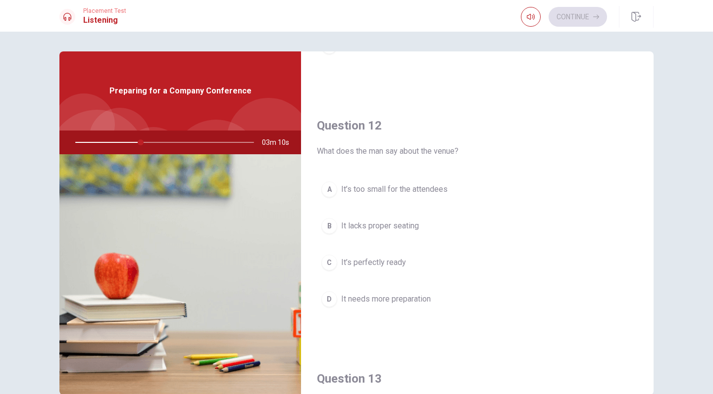
click at [412, 262] on button "C It’s perfectly ready" at bounding box center [477, 262] width 321 height 25
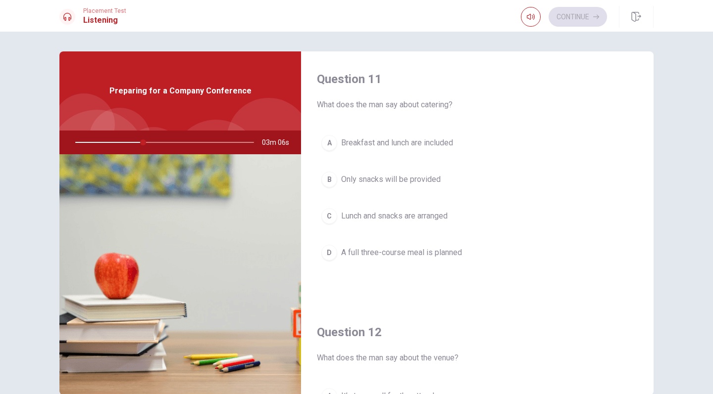
scroll to position [0, 0]
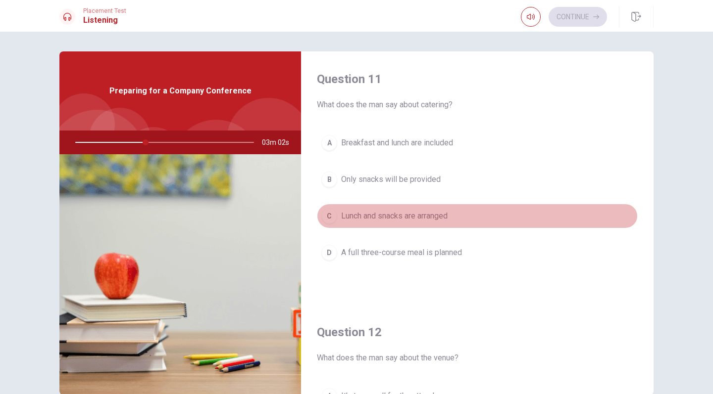
click at [478, 208] on button "C Lunch and snacks are arranged" at bounding box center [477, 216] width 321 height 25
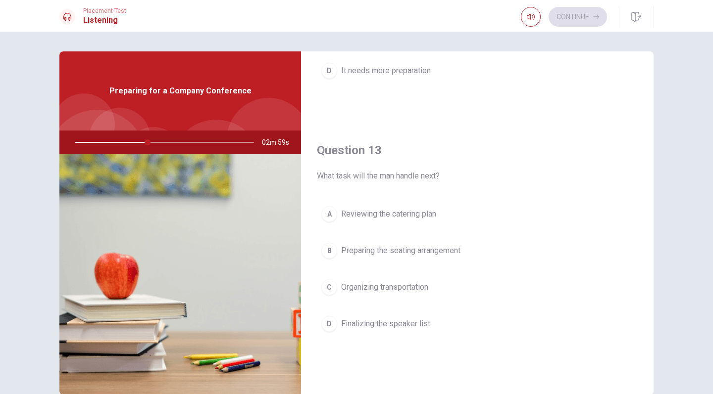
scroll to position [437, 0]
click at [166, 144] on div at bounding box center [162, 143] width 198 height 24
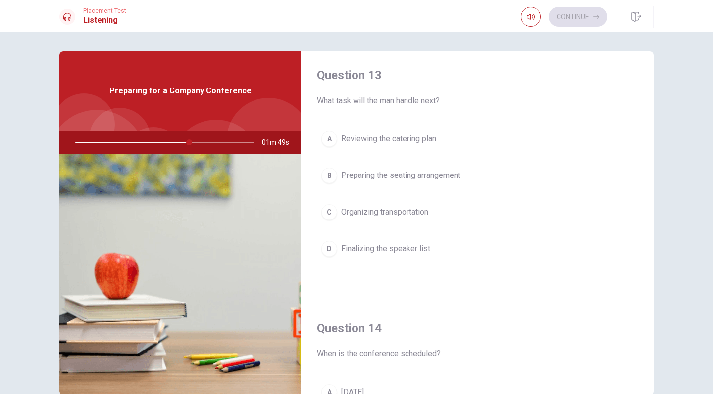
scroll to position [509, 0]
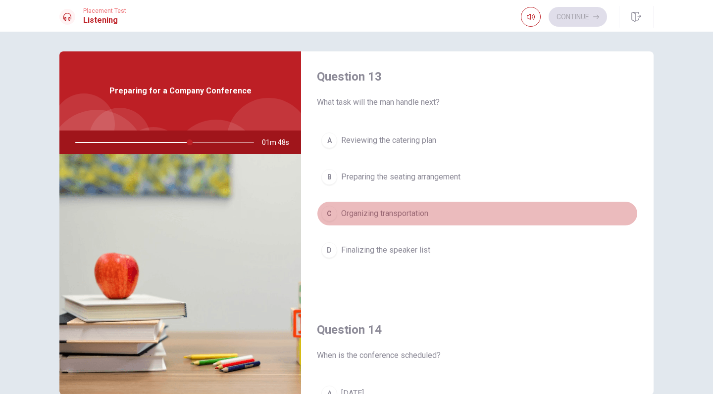
click at [439, 206] on button "C Organizing transportation" at bounding box center [477, 213] width 321 height 25
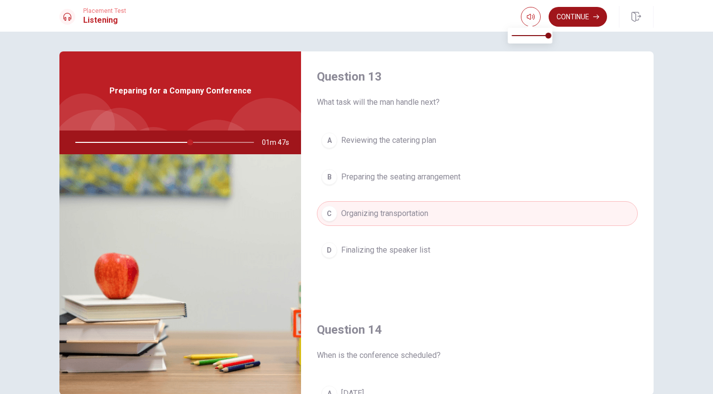
click at [557, 20] on button "Continue" at bounding box center [577, 17] width 58 height 20
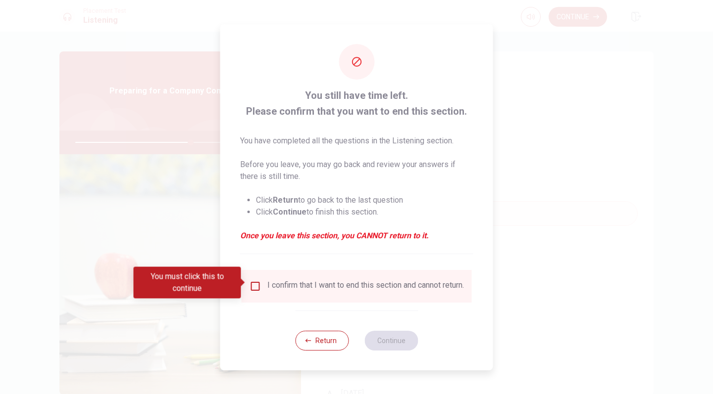
click at [256, 281] on input "You must click this to continue" at bounding box center [255, 287] width 12 height 12
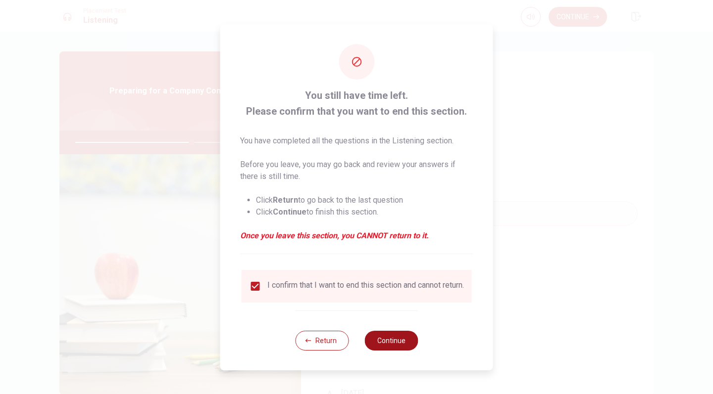
click at [374, 338] on button "Continue" at bounding box center [390, 341] width 53 height 20
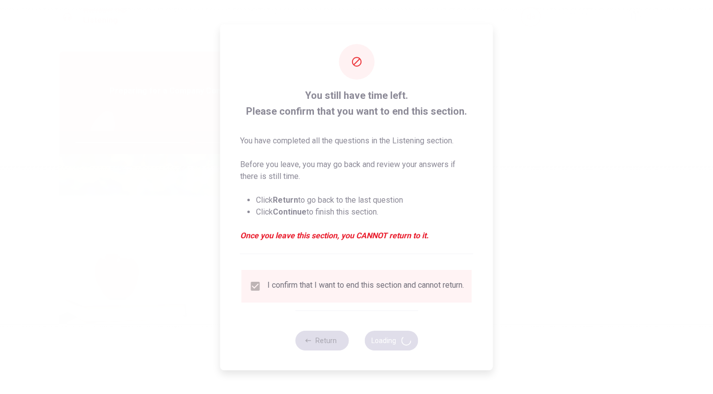
type input "66"
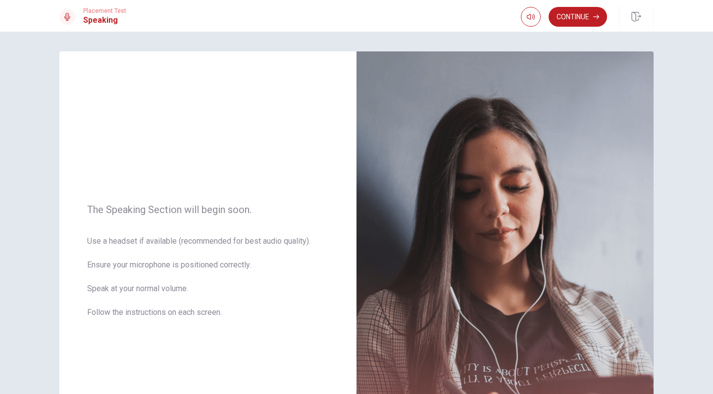
scroll to position [0, 0]
click at [580, 21] on button "Continue" at bounding box center [577, 17] width 58 height 20
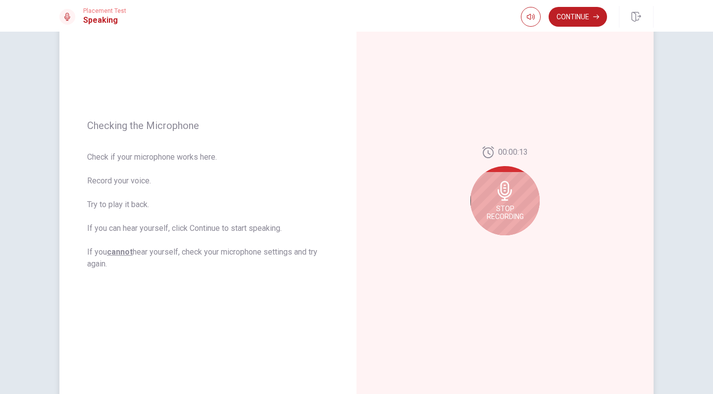
scroll to position [76, 0]
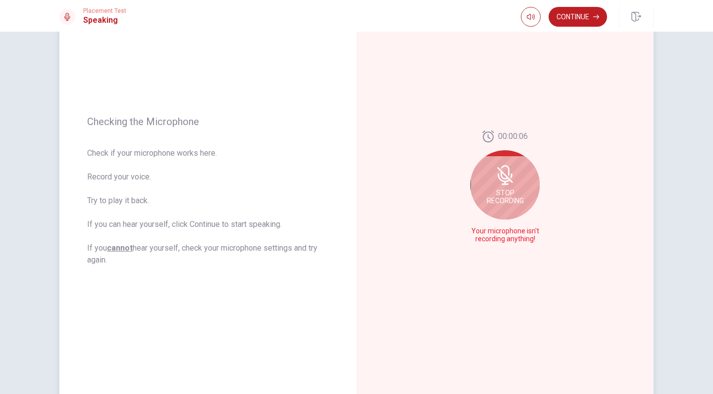
click at [506, 163] on div "Stop Recording" at bounding box center [504, 184] width 69 height 69
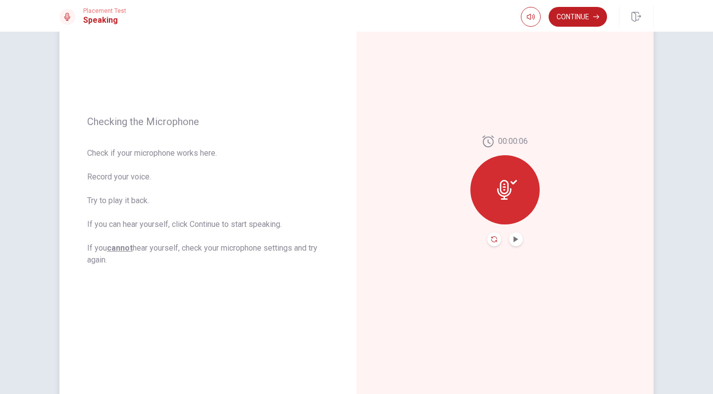
click at [495, 241] on icon "Record Again" at bounding box center [494, 240] width 6 height 6
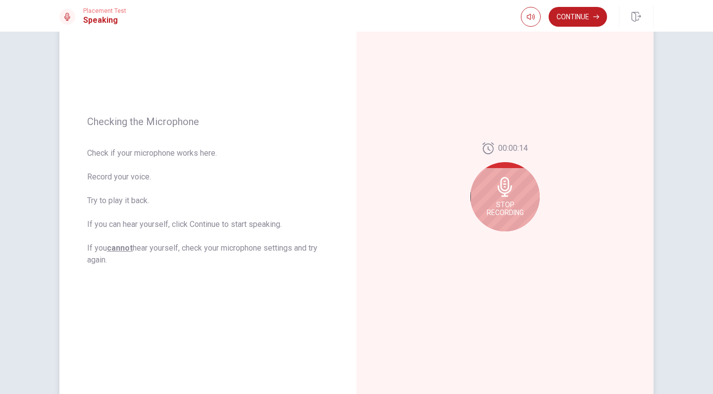
click at [518, 205] on span "Stop Recording" at bounding box center [505, 209] width 37 height 16
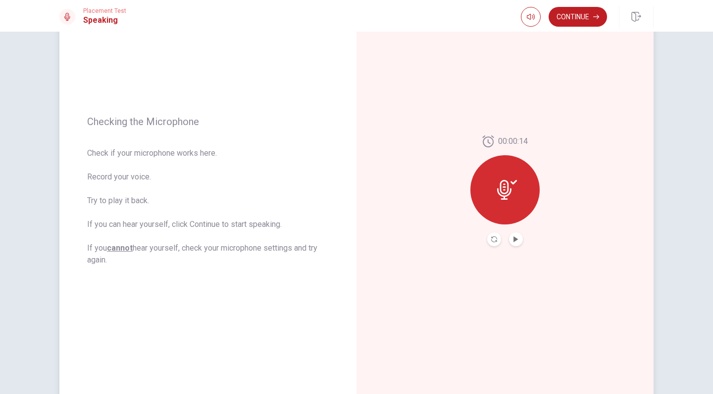
click at [495, 248] on div "00:00:14" at bounding box center [504, 191] width 297 height 432
click at [494, 242] on icon "Record Again" at bounding box center [494, 240] width 6 height 6
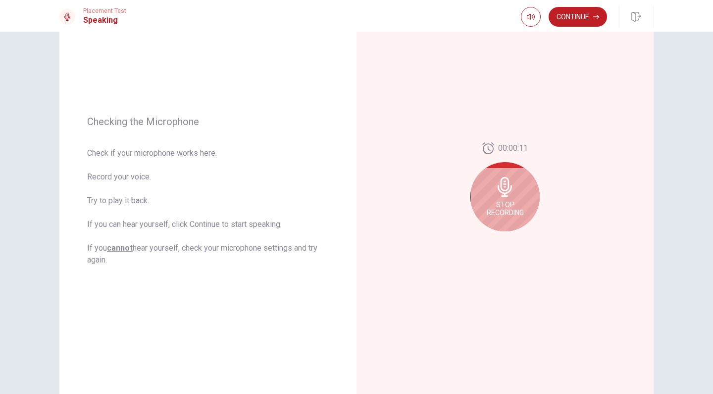
click at [519, 198] on div "Stop Recording" at bounding box center [504, 196] width 69 height 69
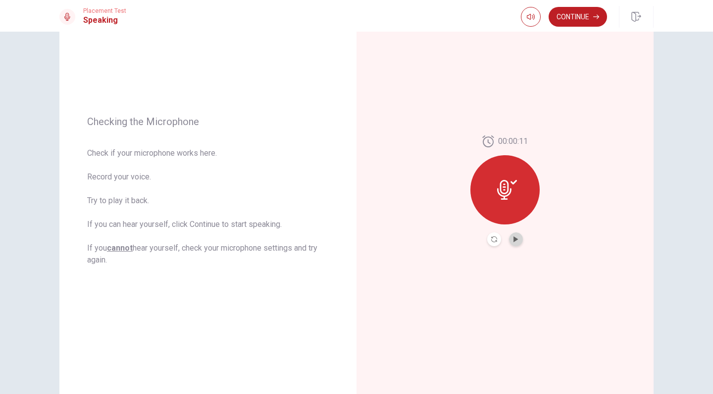
click at [511, 242] on button "Play Audio" at bounding box center [516, 240] width 14 height 14
click at [579, 16] on button "Continue" at bounding box center [577, 17] width 58 height 20
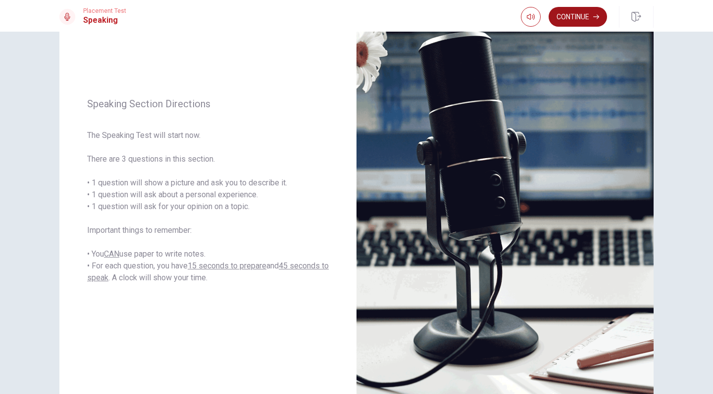
click at [587, 17] on button "Continue" at bounding box center [577, 17] width 58 height 20
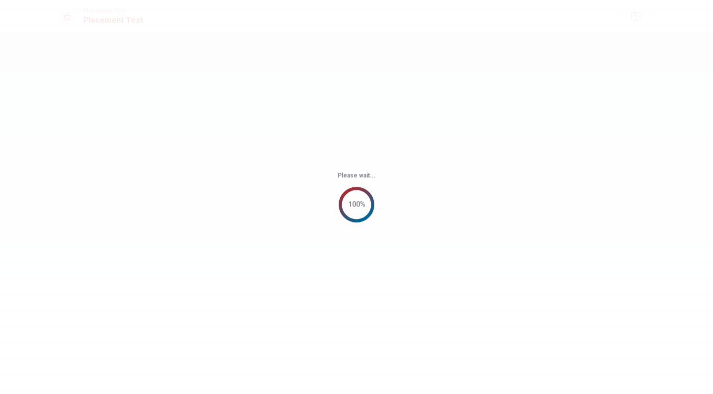
scroll to position [0, 0]
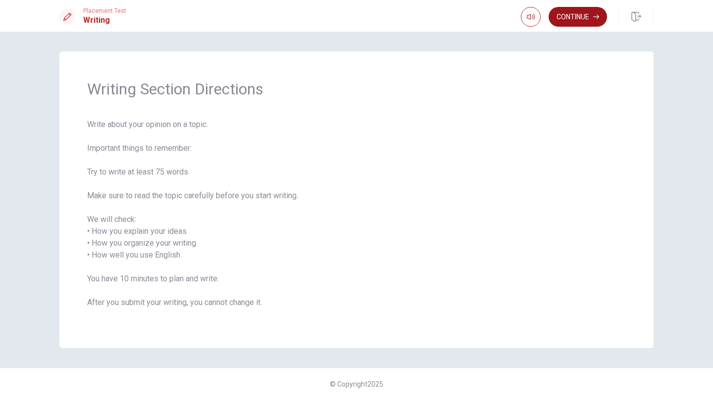
click at [575, 15] on button "Continue" at bounding box center [577, 17] width 58 height 20
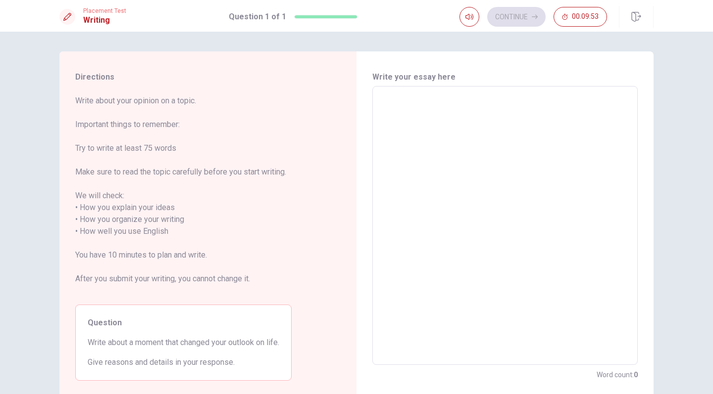
click at [514, 142] on textarea at bounding box center [504, 226] width 251 height 263
type textarea "I"
type textarea "x"
type textarea "I"
type textarea "x"
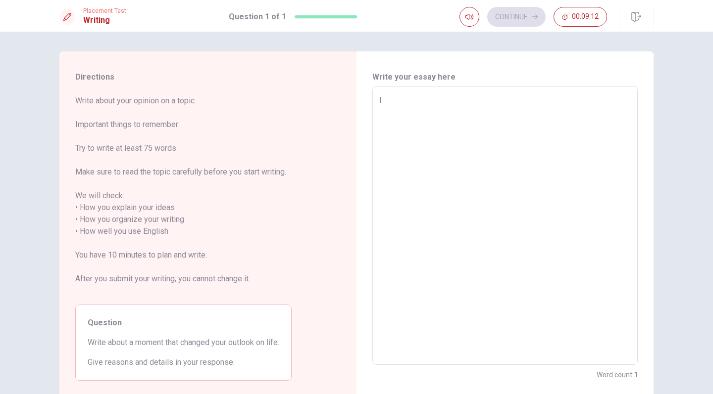
type textarea "I w"
type textarea "x"
type textarea "I wa"
type textarea "x"
type textarea "I was"
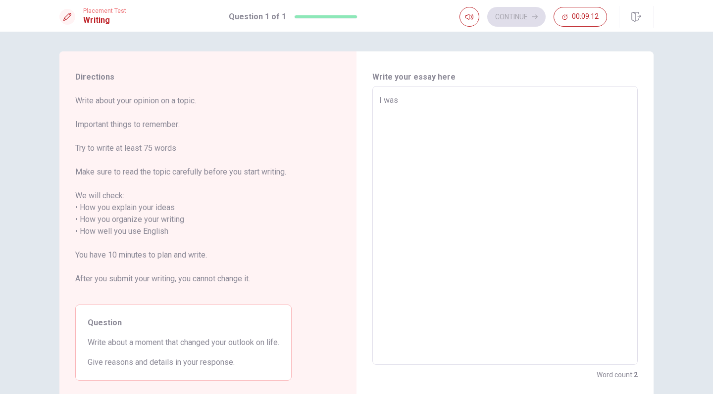
type textarea "x"
type textarea "I was"
type textarea "x"
type textarea "I was t"
type textarea "x"
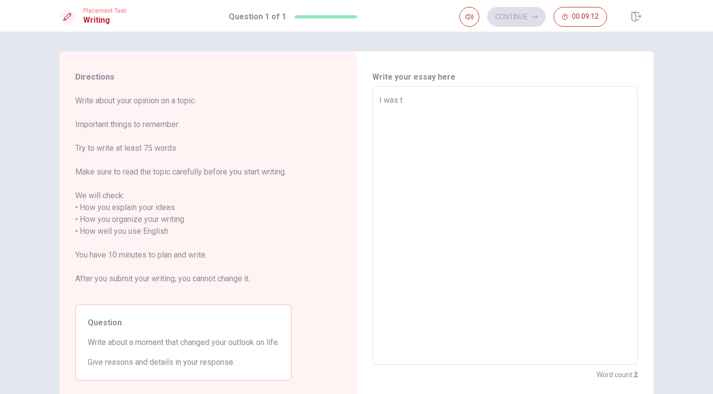
type textarea "I was tr"
type textarea "x"
type textarea "I was tra"
type textarea "x"
type textarea "I was tr"
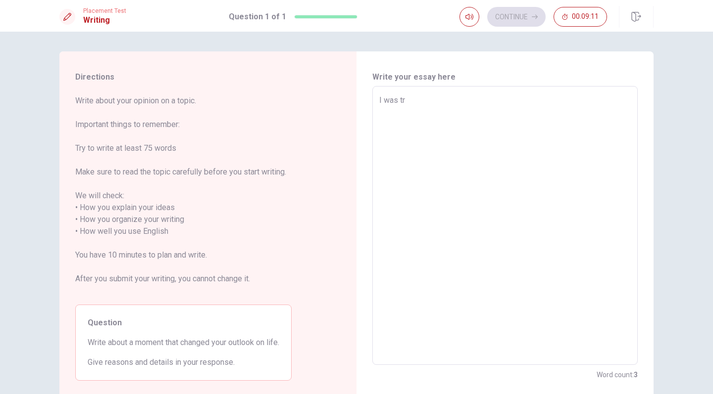
type textarea "x"
type textarea "I was t"
type textarea "x"
type textarea "I was"
type textarea "x"
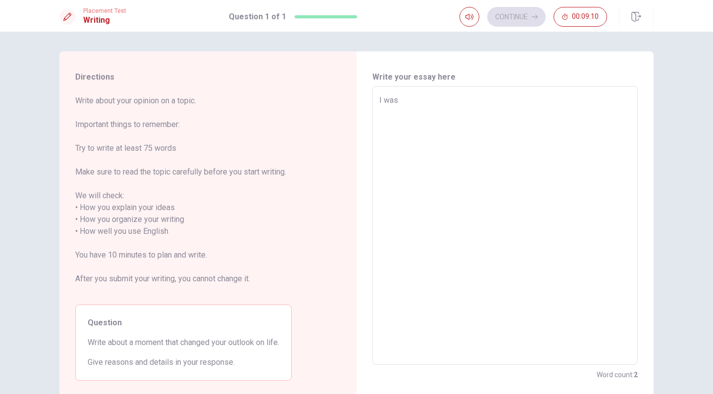
type textarea "I was"
type textarea "x"
type textarea "I wa"
type textarea "x"
type textarea "I w"
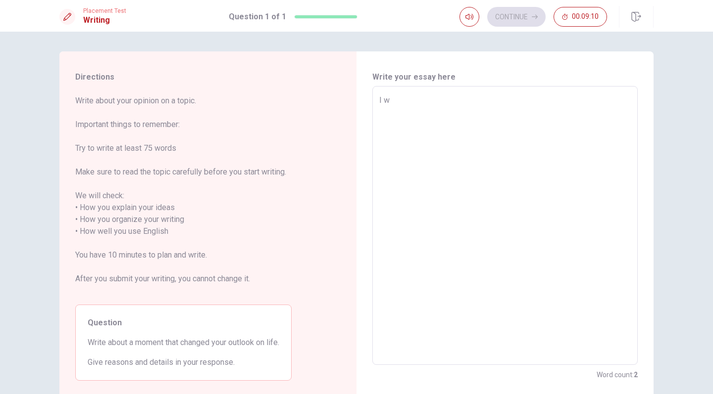
type textarea "x"
type textarea "I"
type textarea "x"
type textarea "I"
type textarea "x"
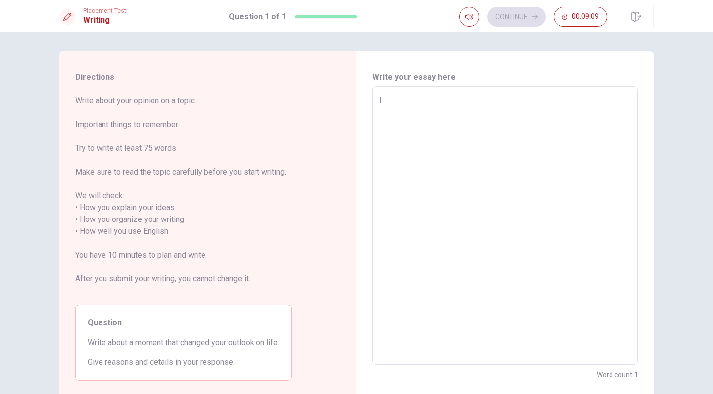
type textarea "It"
type textarea "x"
type textarea "It"
type textarea "x"
type textarea "It w"
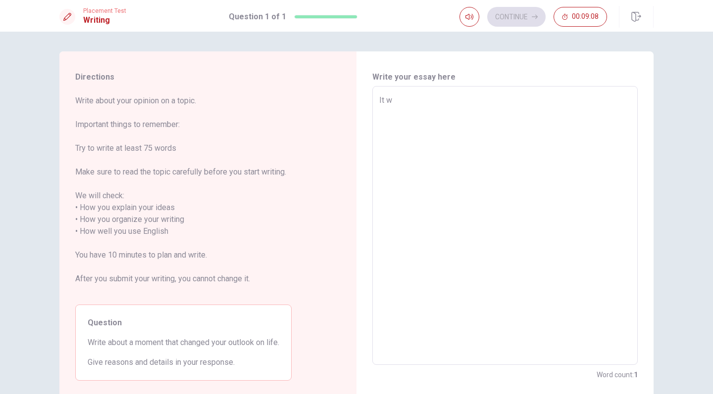
type textarea "x"
type textarea "It wa"
type textarea "x"
type textarea "It was"
type textarea "x"
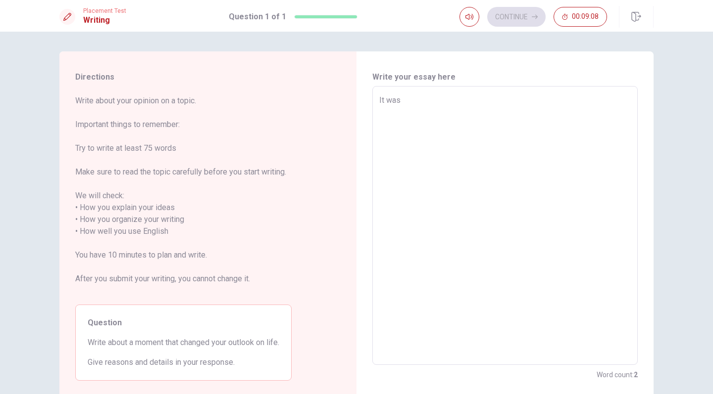
type textarea "It was"
type textarea "x"
type textarea "It was i"
type textarea "x"
type textarea "It was in"
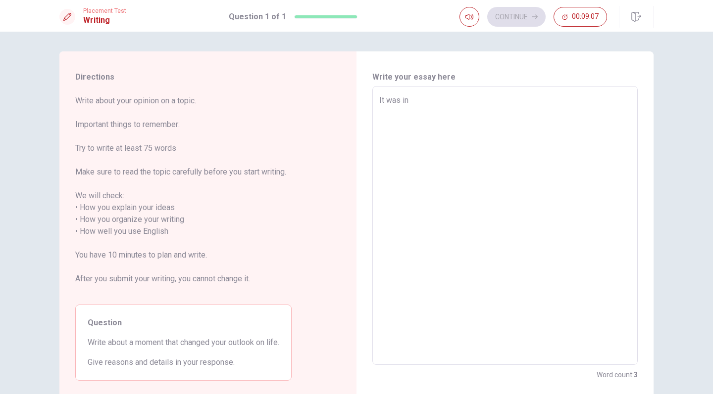
type textarea "x"
type textarea "It was in"
type textarea "x"
type textarea "It was in 2"
type textarea "x"
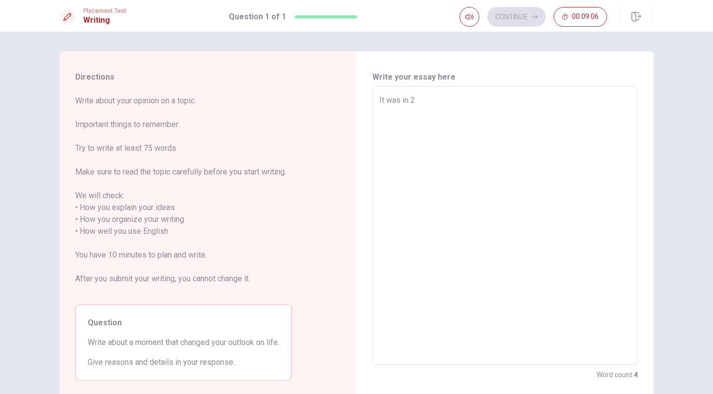
type textarea "It was in 20"
type textarea "x"
type textarea "It was in 201"
type textarea "x"
type textarea "It was in 20"
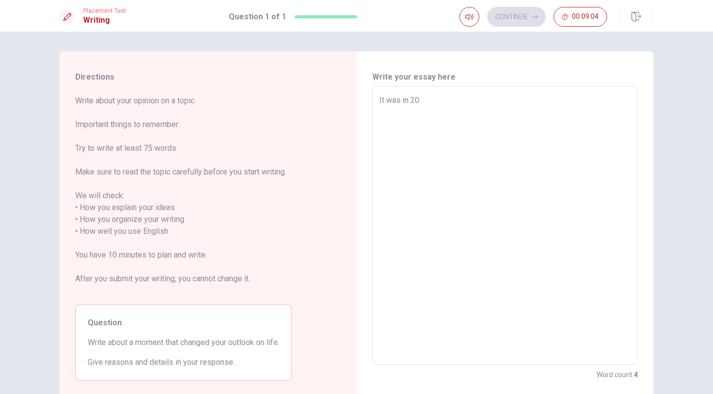
type textarea "x"
type textarea "It was in 202"
type textarea "x"
type textarea "It was in [DATE]"
type textarea "x"
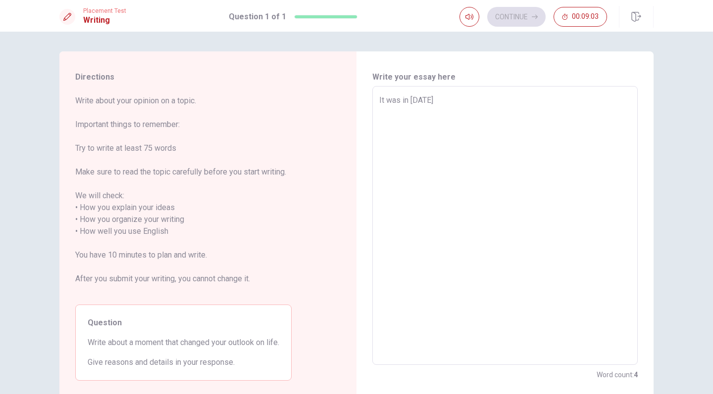
type textarea "It was in [DATE],"
type textarea "x"
type textarea "It was in [DATE],"
type textarea "x"
type textarea "It was in [DATE], i"
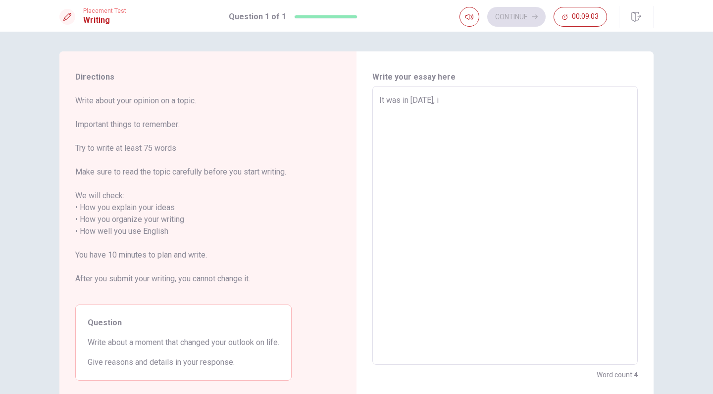
type textarea "x"
type textarea "It was in [DATE], i"
type textarea "x"
type textarea "It was in [DATE], i w"
type textarea "x"
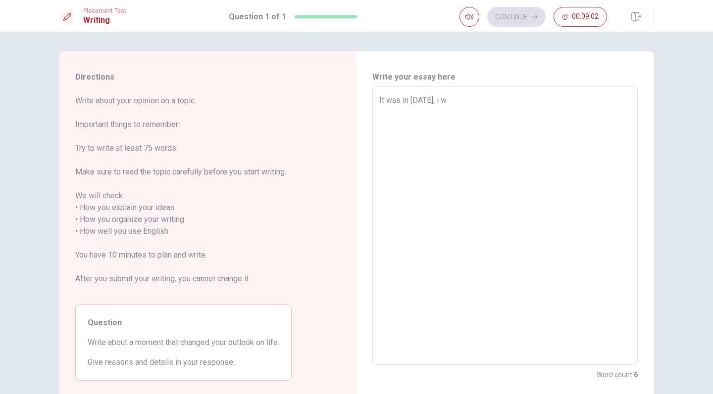
type textarea "It was in [DATE], i [GEOGRAPHIC_DATA]"
type textarea "x"
type textarea "It was in [DATE], i was"
type textarea "x"
type textarea "It was in [DATE], i was"
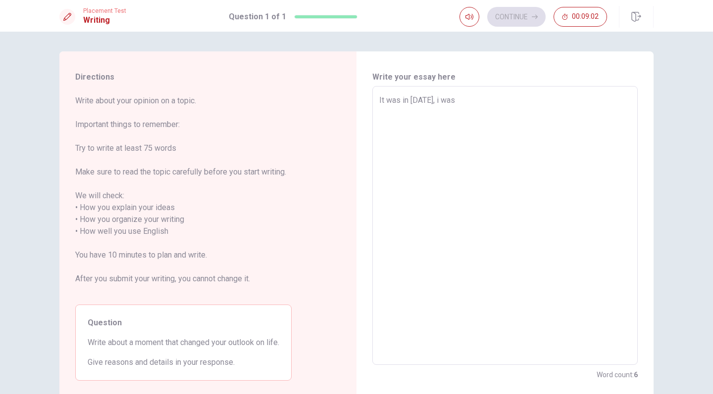
type textarea "x"
type textarea "It was in [DATE], i was t"
type textarea "x"
type textarea "It was in [DATE], i was tr"
type textarea "x"
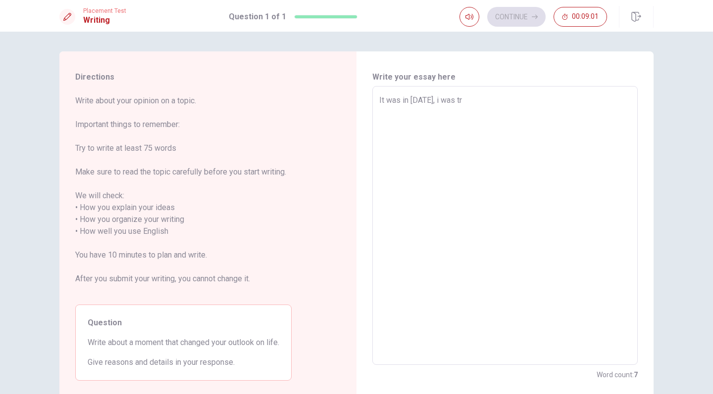
type textarea "It was in [DATE], i was tra"
type textarea "x"
type textarea "It was in [DATE], i was trav"
type textarea "x"
type textarea "It was in [DATE], i was trave"
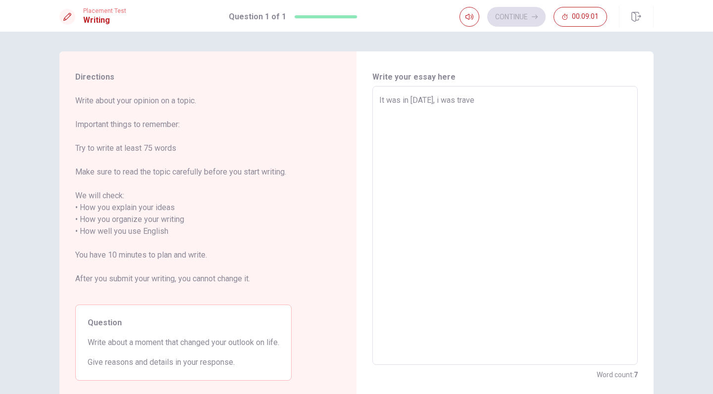
type textarea "x"
type textarea "It was in [DATE], i was travel"
type textarea "x"
type textarea "It was in [DATE], i was travell"
type textarea "x"
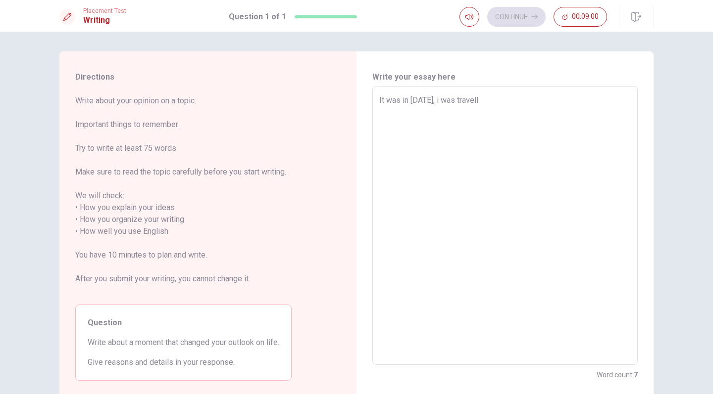
type textarea "It was in [DATE], i was travelli"
type textarea "x"
type textarea "It was in [DATE], i was travellin"
type textarea "x"
type textarea "It was in [DATE], i was travelling"
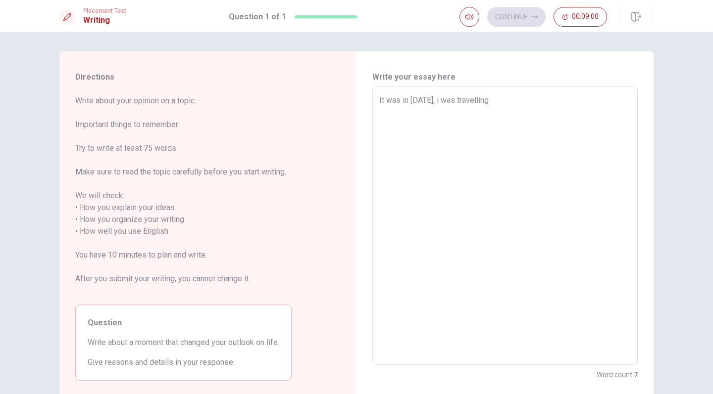
type textarea "x"
type textarea "It was in [DATE], i was travelling"
type textarea "x"
type textarea "It was in [DATE], i was travelling t"
type textarea "x"
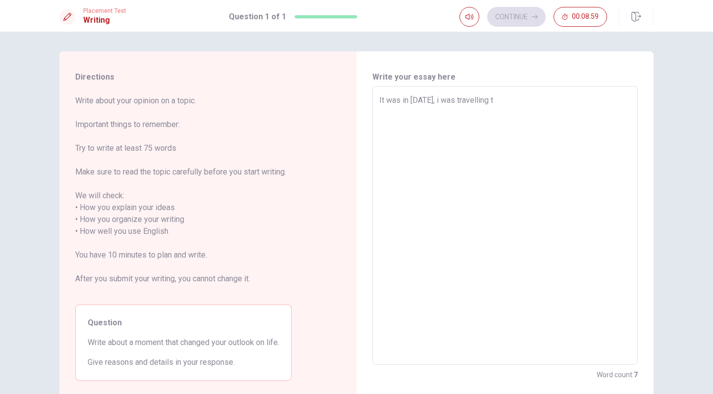
type textarea "It was in [DATE], i was travelling to"
type textarea "x"
type textarea "It was in [DATE], i was travelling to"
type textarea "x"
type textarea "It was in [DATE], i was travelling to I"
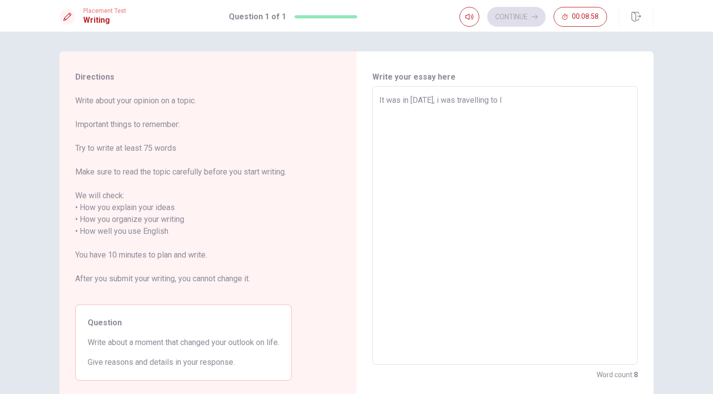
type textarea "x"
type textarea "It was in [DATE], i was travelling to In"
type textarea "x"
type textarea "It was in [DATE], i was travelling to [GEOGRAPHIC_DATA]"
type textarea "x"
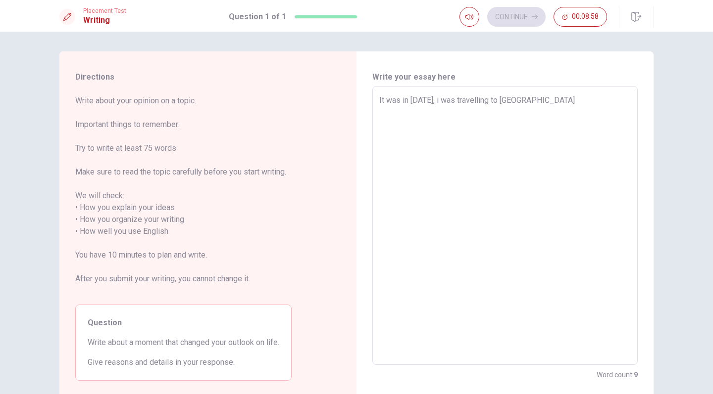
type textarea "It was in [DATE], i was travelling to [GEOGRAPHIC_DATA]"
type textarea "x"
type textarea "It was in [DATE], i was travelling to [GEOGRAPHIC_DATA]"
type textarea "x"
type textarea "It was in [DATE], i was travelling to [GEOGRAPHIC_DATA]"
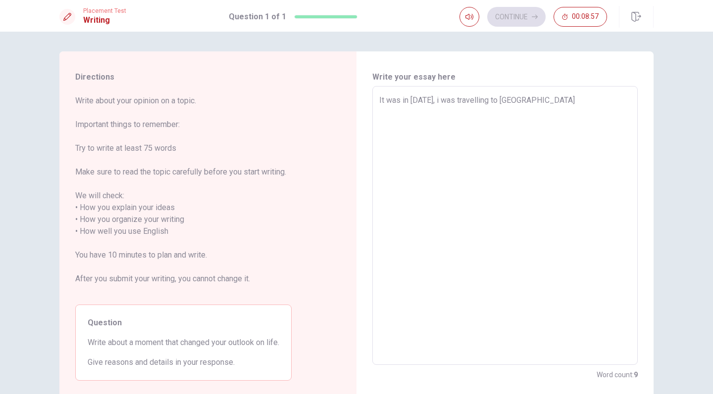
type textarea "x"
type textarea "It was in [DATE], i was travelling to [GEOGRAPHIC_DATA]"
type textarea "x"
type textarea "It was in [DATE], i was travelling to [GEOGRAPHIC_DATA]"
type textarea "x"
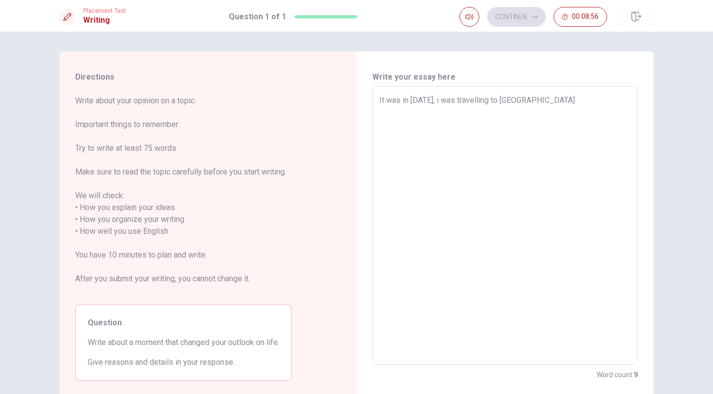
type textarea "It was in [DATE], i was travelling to [GEOGRAPHIC_DATA]"
type textarea "x"
type textarea "It was in [DATE], i was travelling to In"
type textarea "x"
type textarea "It was in [DATE], i was travelling to I"
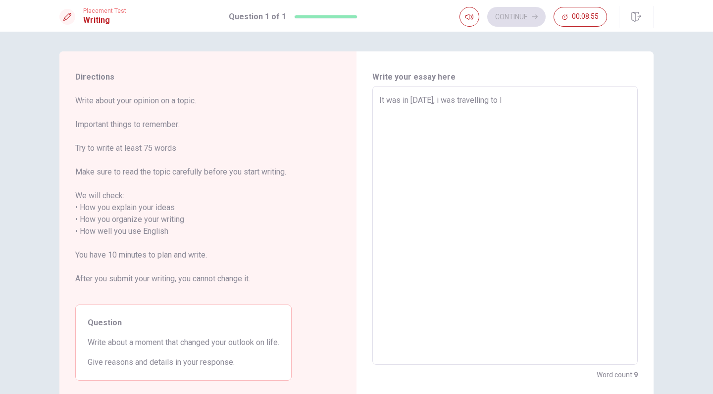
type textarea "x"
type textarea "It was in [DATE], i was travelling to"
type textarea "x"
type textarea "It was in [DATE], i was travelling to I"
type textarea "x"
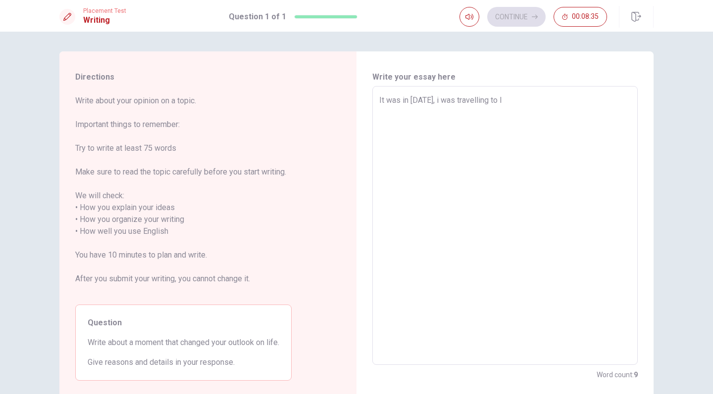
type textarea "It was in [DATE], i was travelling to In"
type textarea "x"
type textarea "It was in [DATE], i was travelling to [GEOGRAPHIC_DATA]"
type textarea "x"
type textarea "It was in [DATE], i was travelling to [GEOGRAPHIC_DATA]"
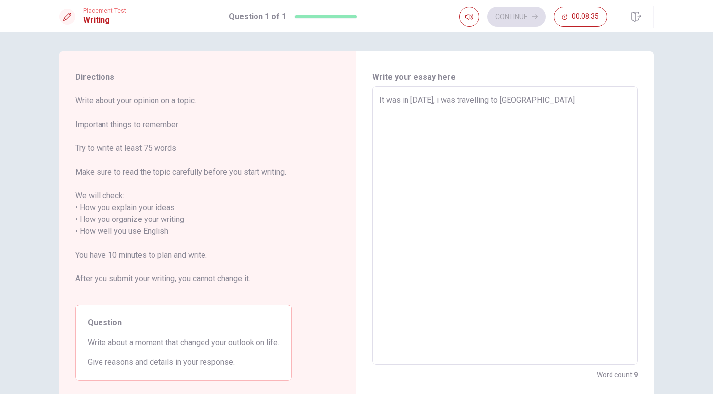
type textarea "x"
type textarea "It was in [DATE], i was travelling to [GEOGRAPHIC_DATA]"
type textarea "x"
type textarea "It was in [DATE], i was travelling to [GEOGRAPHIC_DATA]"
type textarea "x"
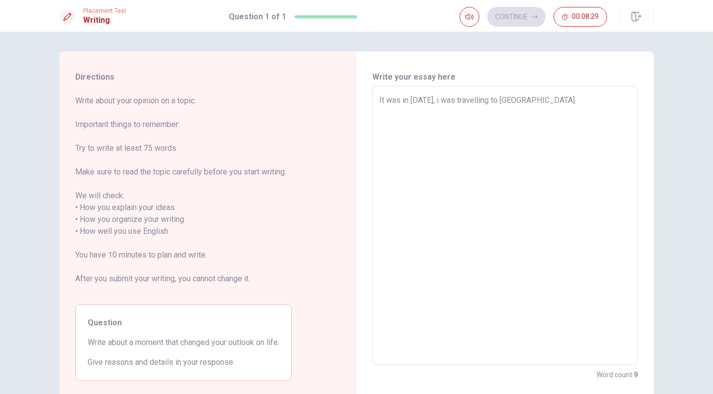
type textarea "It was in [DATE], i was travelling to [GEOGRAPHIC_DATA] a"
type textarea "x"
type textarea "It was in [DATE], i was travelling to [GEOGRAPHIC_DATA] an"
type textarea "x"
type textarea "It was in [DATE], i was travelling to [GEOGRAPHIC_DATA] and"
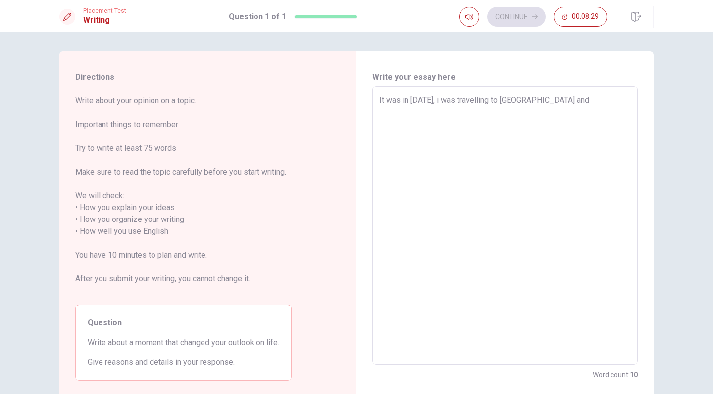
type textarea "x"
type textarea "It was in [DATE], i was travelling to [GEOGRAPHIC_DATA] and"
type textarea "x"
type textarea "It was in [DATE], i was travelling to [GEOGRAPHIC_DATA] and u"
type textarea "x"
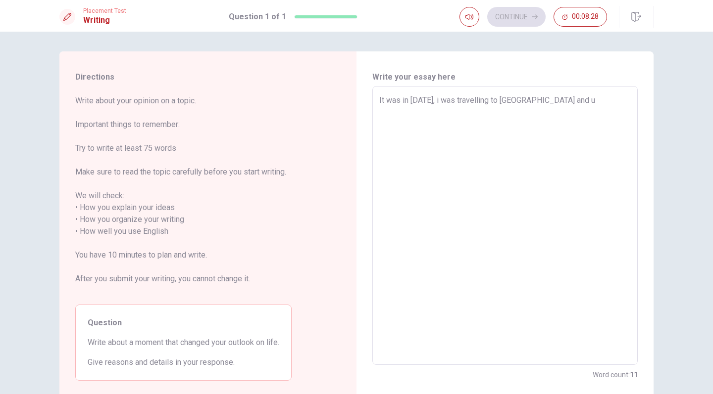
type textarea "It was in [DATE], i was travelling to [GEOGRAPHIC_DATA] and [GEOGRAPHIC_DATA]"
type textarea "x"
type textarea "It was in [DATE], i was travelling to [GEOGRAPHIC_DATA] and usu"
type textarea "x"
type textarea "It was in [DATE], i was travelling to [GEOGRAPHIC_DATA] and [GEOGRAPHIC_DATA]"
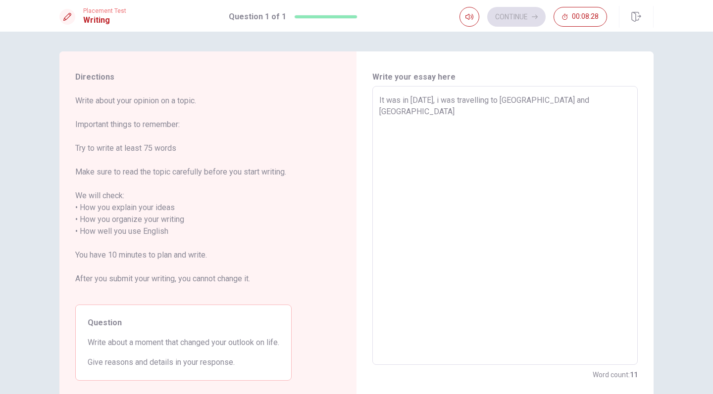
type textarea "x"
type textarea "It was in [DATE], i was travelling to [GEOGRAPHIC_DATA] and usual"
type textarea "x"
type textarea "It was in [DATE], i was travelling to [GEOGRAPHIC_DATA] and usuall"
type textarea "x"
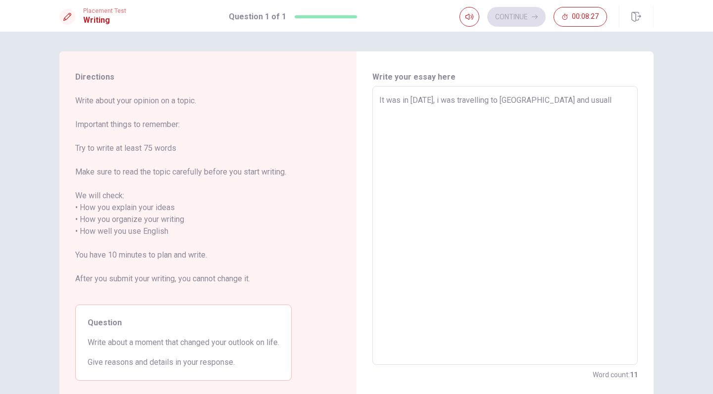
type textarea "It was in [DATE], i was travelling to [GEOGRAPHIC_DATA] and usually"
type textarea "x"
type textarea "It was in [DATE], i was travelling to [GEOGRAPHIC_DATA] and usually"
type textarea "x"
type textarea "It was in [DATE], i was travelling to [GEOGRAPHIC_DATA] and usually i"
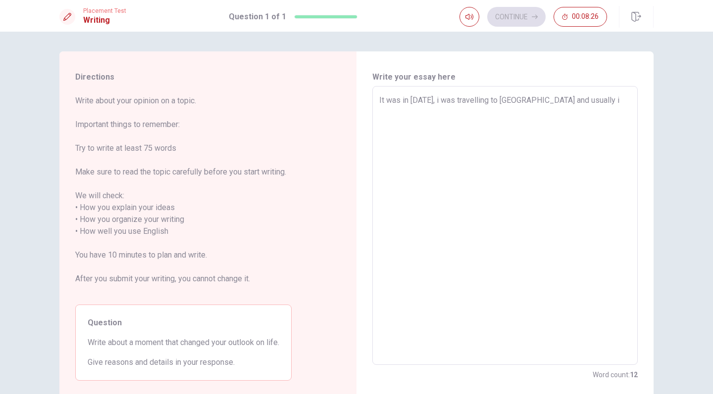
type textarea "x"
type textarea "It was in [DATE], i was travelling to [GEOGRAPHIC_DATA] and usually i"
type textarea "x"
type textarea "It was in [DATE], i was travelling to [GEOGRAPHIC_DATA] and usually i a"
type textarea "x"
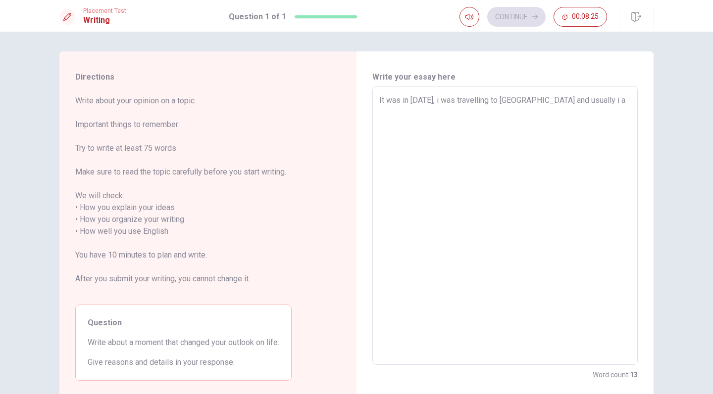
type textarea "It was in [DATE], i was travelling to [GEOGRAPHIC_DATA] and usually i al"
type textarea "x"
type textarea "It was in [DATE], i was travelling to [GEOGRAPHIC_DATA] and usually i alw"
type textarea "x"
type textarea "It was in [DATE], i was travelling to [GEOGRAPHIC_DATA] and usually i [GEOGRAPH…"
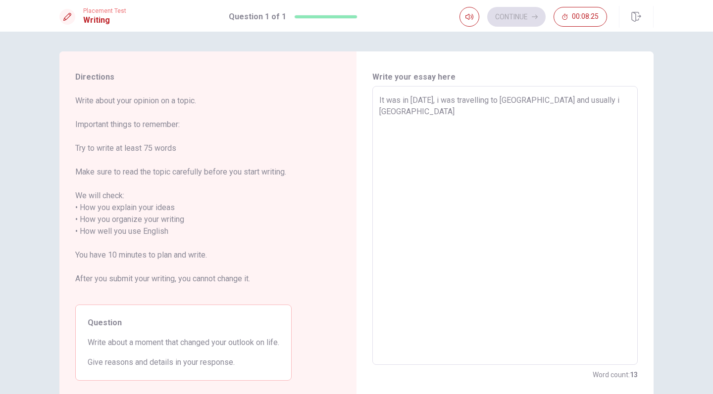
type textarea "x"
type textarea "It was in [DATE], i was travelling to [GEOGRAPHIC_DATA] and usually i [GEOGRAPH…"
type textarea "x"
type textarea "It was in [DATE], i was travelling to [GEOGRAPHIC_DATA] and usually i always"
type textarea "x"
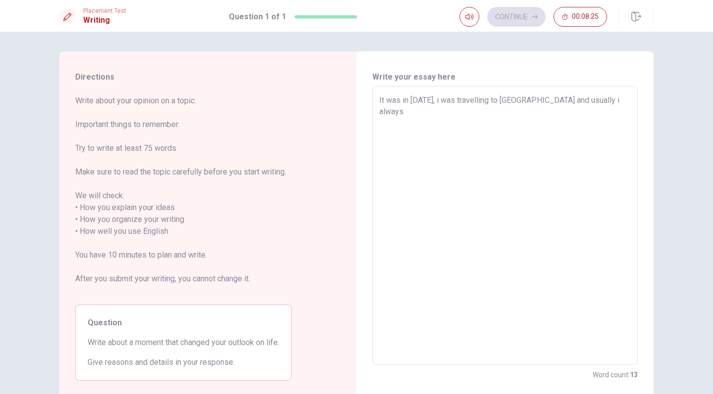
type textarea "It was in [DATE], i was travelling to [GEOGRAPHIC_DATA] and usually i always"
type textarea "x"
type textarea "It was in [DATE], i was travelling to [GEOGRAPHIC_DATA] and usually i always l"
type textarea "x"
type textarea "It was in [DATE], i was travelling to [GEOGRAPHIC_DATA] and usually i always lo"
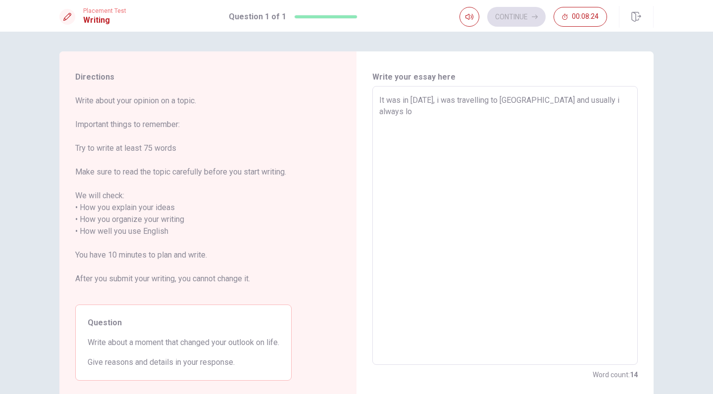
type textarea "x"
type textarea "It was in [DATE], i was travelling to [GEOGRAPHIC_DATA] and usually i always lok"
type textarea "x"
type textarea "It was in [DATE], i was travelling to [GEOGRAPHIC_DATA] and usually i always lo…"
type textarea "x"
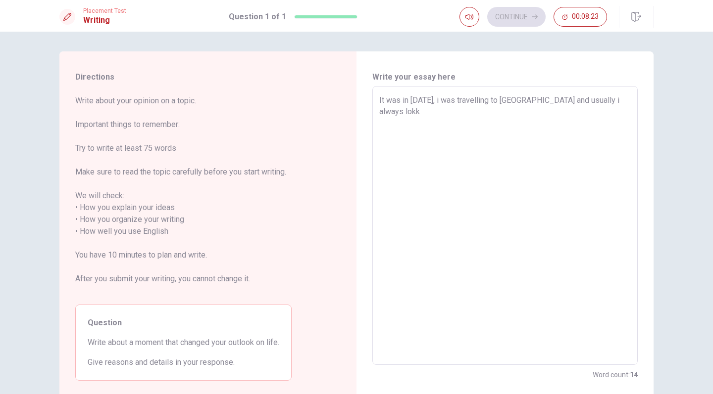
type textarea "It was in [DATE], i was travelling to [GEOGRAPHIC_DATA] and usually i always lok"
type textarea "x"
type textarea "It was in [DATE], i was travelling to [GEOGRAPHIC_DATA] and usually i always lo"
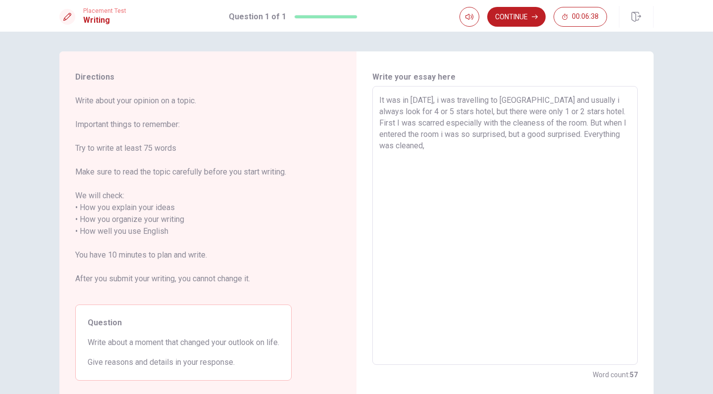
click at [549, 99] on textarea "It was in [DATE], i was travelling to [GEOGRAPHIC_DATA] and usually i always lo…" at bounding box center [504, 226] width 251 height 263
click at [575, 101] on textarea "It was in [DATE], i was travelling to [GEOGRAPHIC_DATA] and i always look for 4…" at bounding box center [504, 226] width 251 height 263
click at [417, 114] on textarea "It was in [DATE], i was travelling to [GEOGRAPHIC_DATA] and i always looking fo…" at bounding box center [504, 226] width 251 height 263
click at [544, 151] on textarea "It was in [DATE], i was travelling to [GEOGRAPHIC_DATA] and i always looking fo…" at bounding box center [504, 226] width 251 height 263
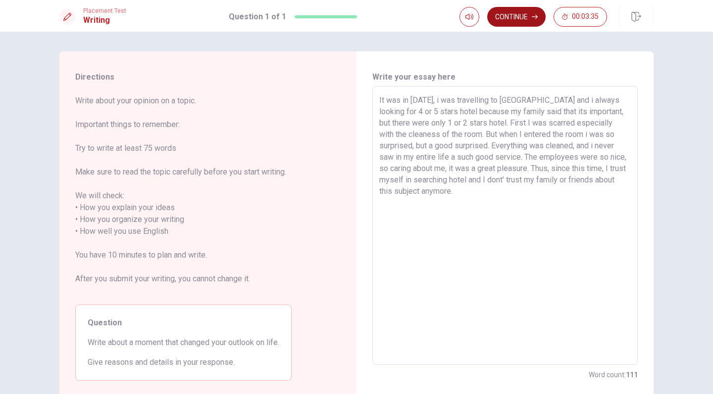
click at [517, 23] on button "Continue" at bounding box center [516, 17] width 58 height 20
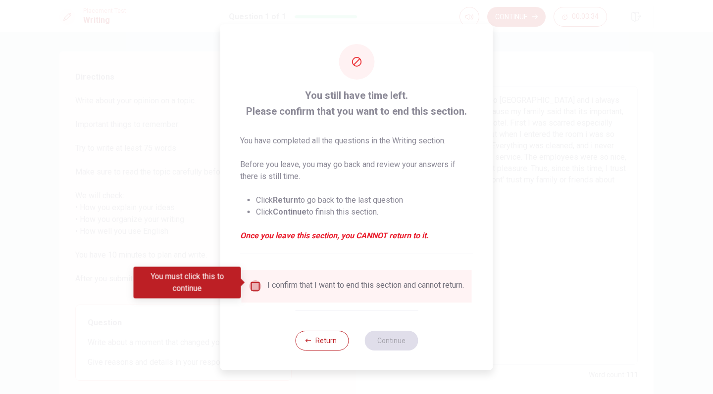
click at [255, 287] on input "You must click this to continue" at bounding box center [255, 287] width 12 height 12
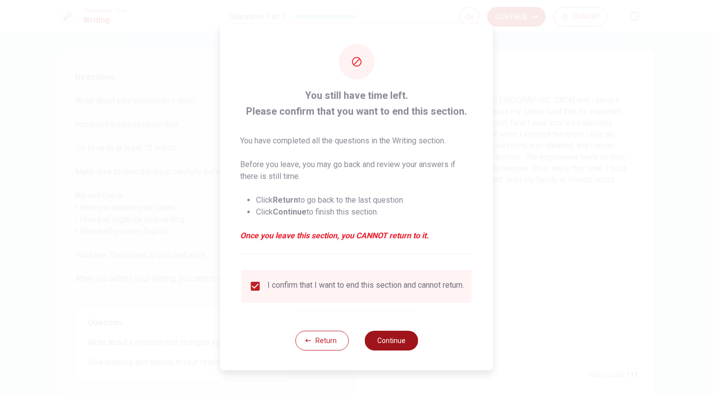
click at [388, 338] on button "Continue" at bounding box center [390, 341] width 53 height 20
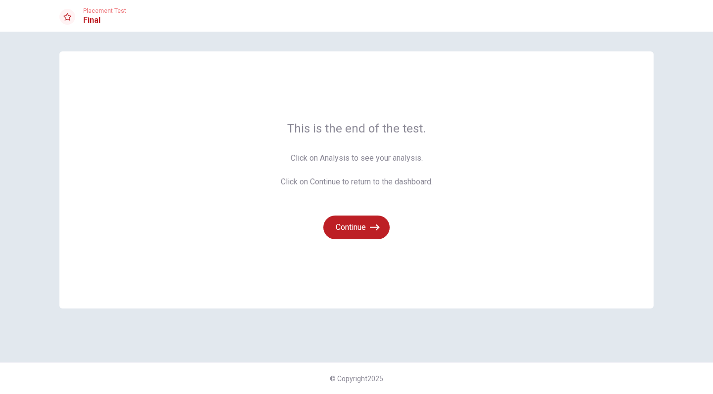
click at [358, 213] on div "Continue" at bounding box center [357, 222] width 152 height 36
click at [358, 222] on button "Continue" at bounding box center [356, 228] width 66 height 24
